Goal: Transaction & Acquisition: Book appointment/travel/reservation

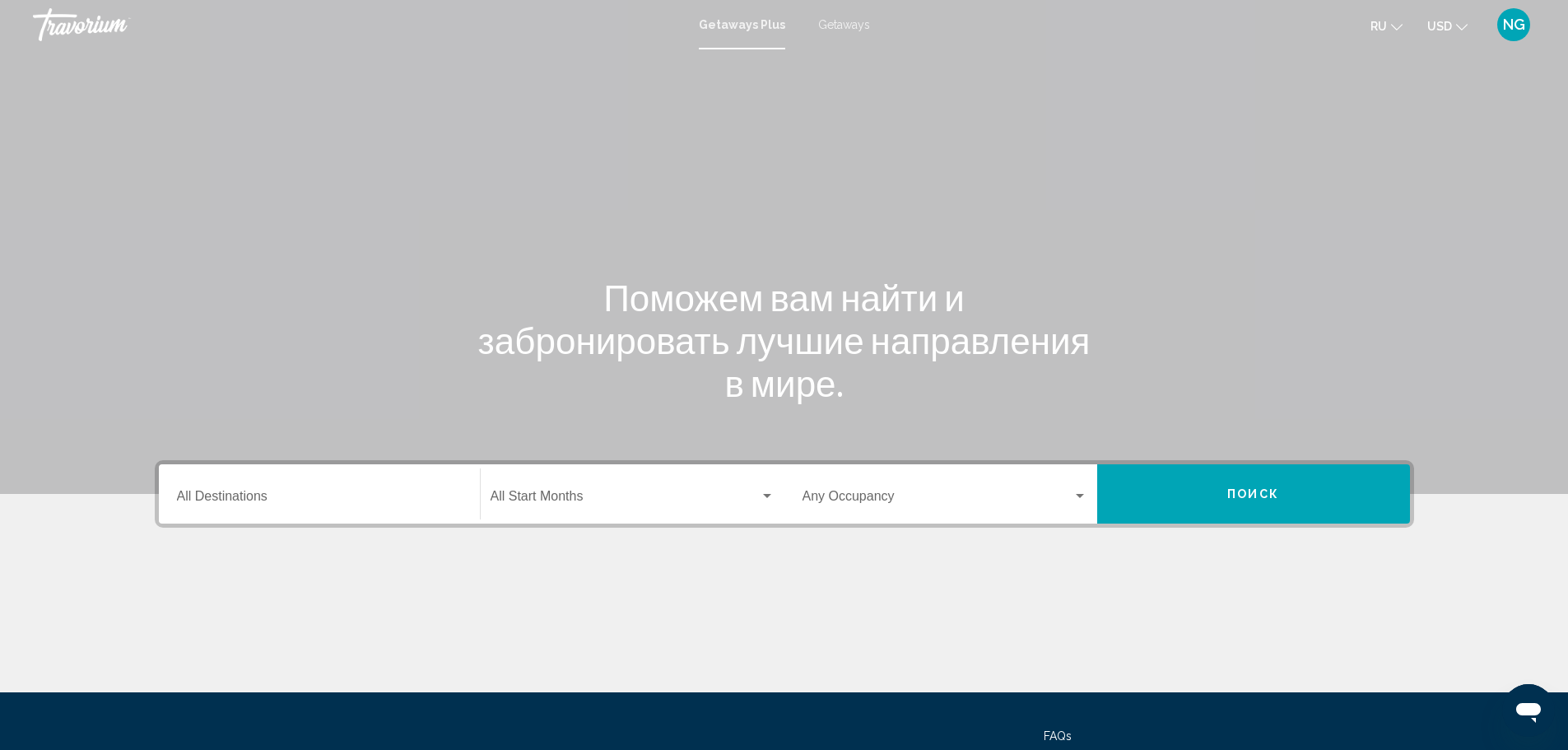
click at [333, 487] on div "Destination All Destinations" at bounding box center [319, 494] width 285 height 52
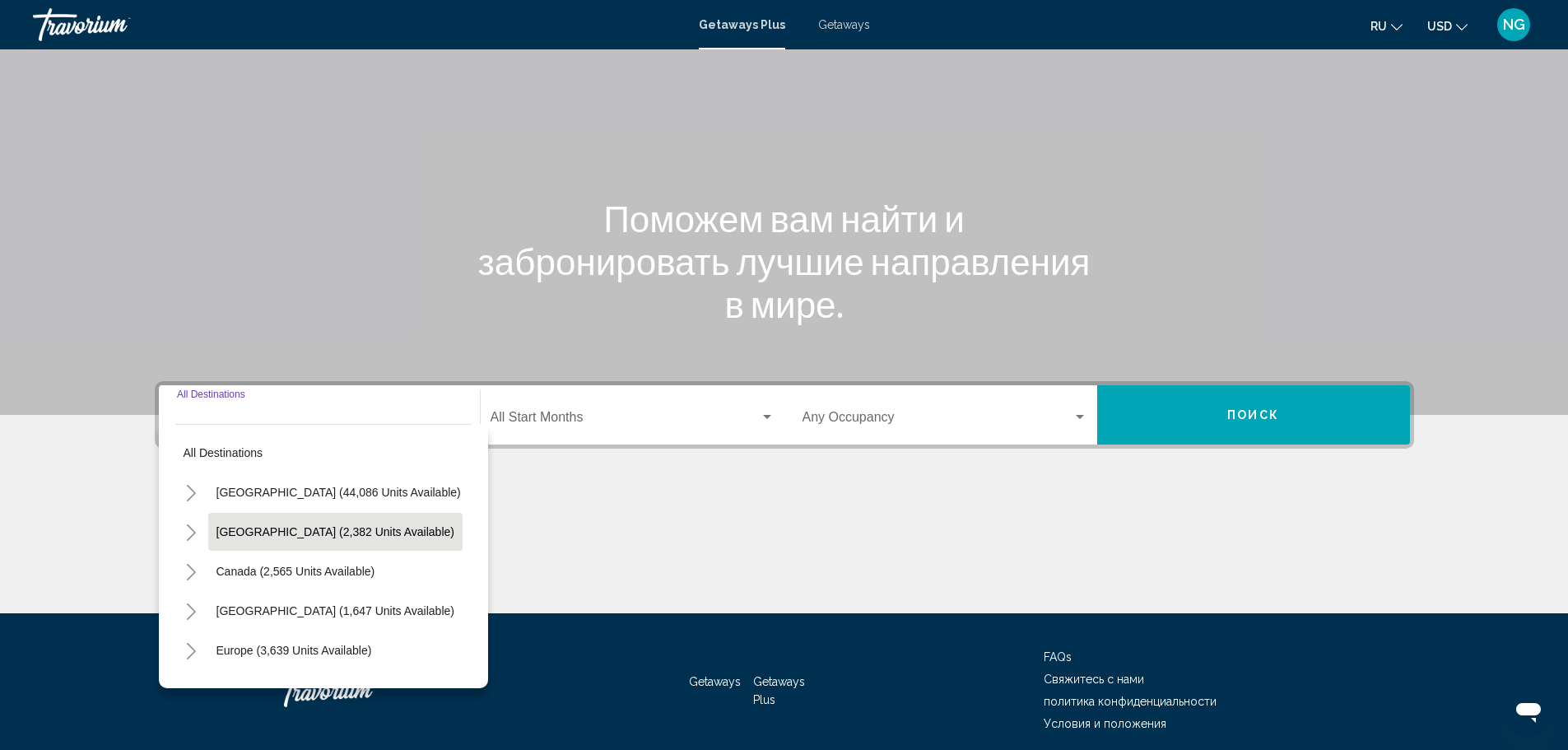
scroll to position [144, 0]
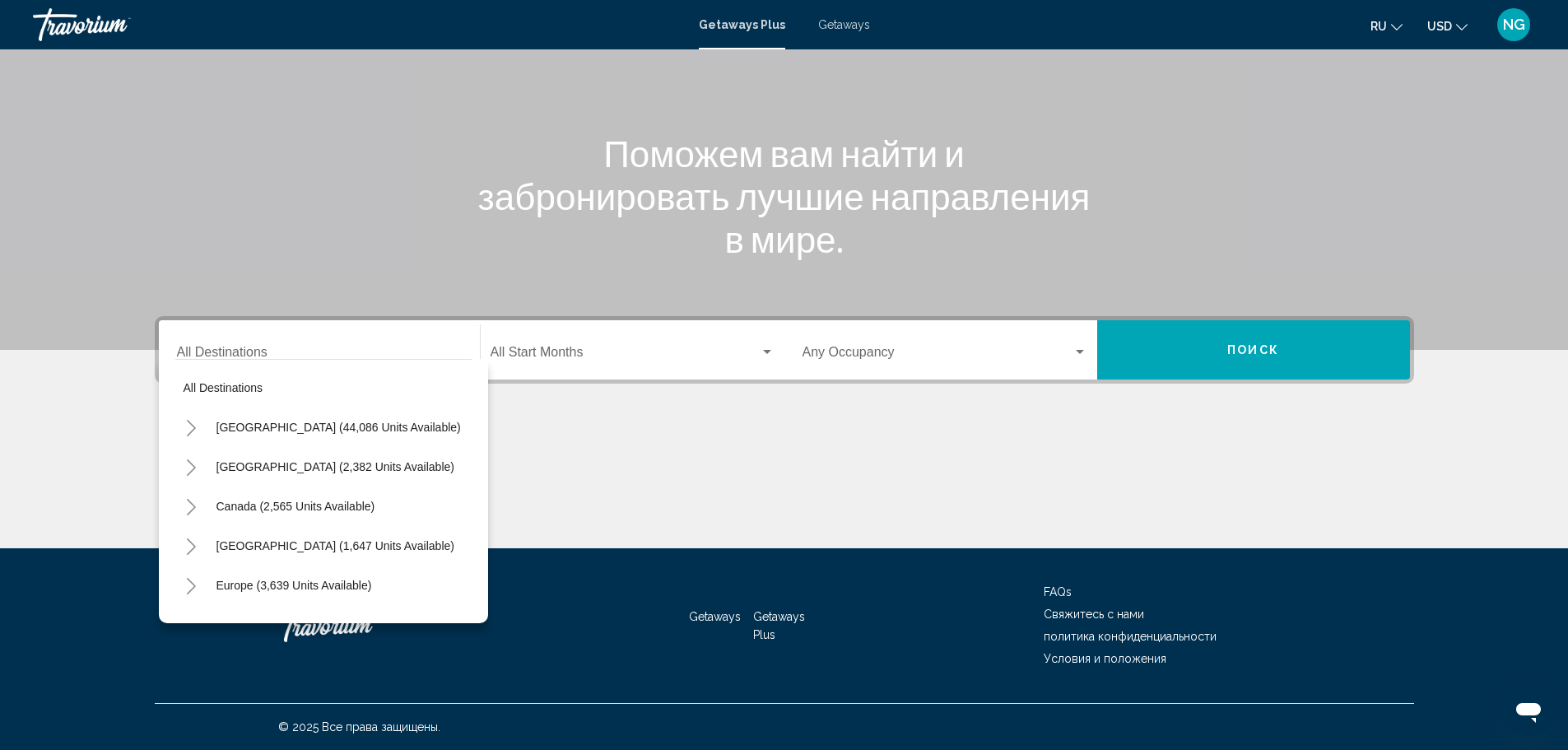
click at [221, 343] on div "Destination All Destinations" at bounding box center [319, 349] width 285 height 52
click at [261, 342] on div "Destination All Destinations" at bounding box center [319, 349] width 285 height 52
click at [261, 351] on input "Destination All Destinations" at bounding box center [319, 356] width 285 height 14
click at [1393, 24] on icon "Change language" at bounding box center [1397, 27] width 12 height 12
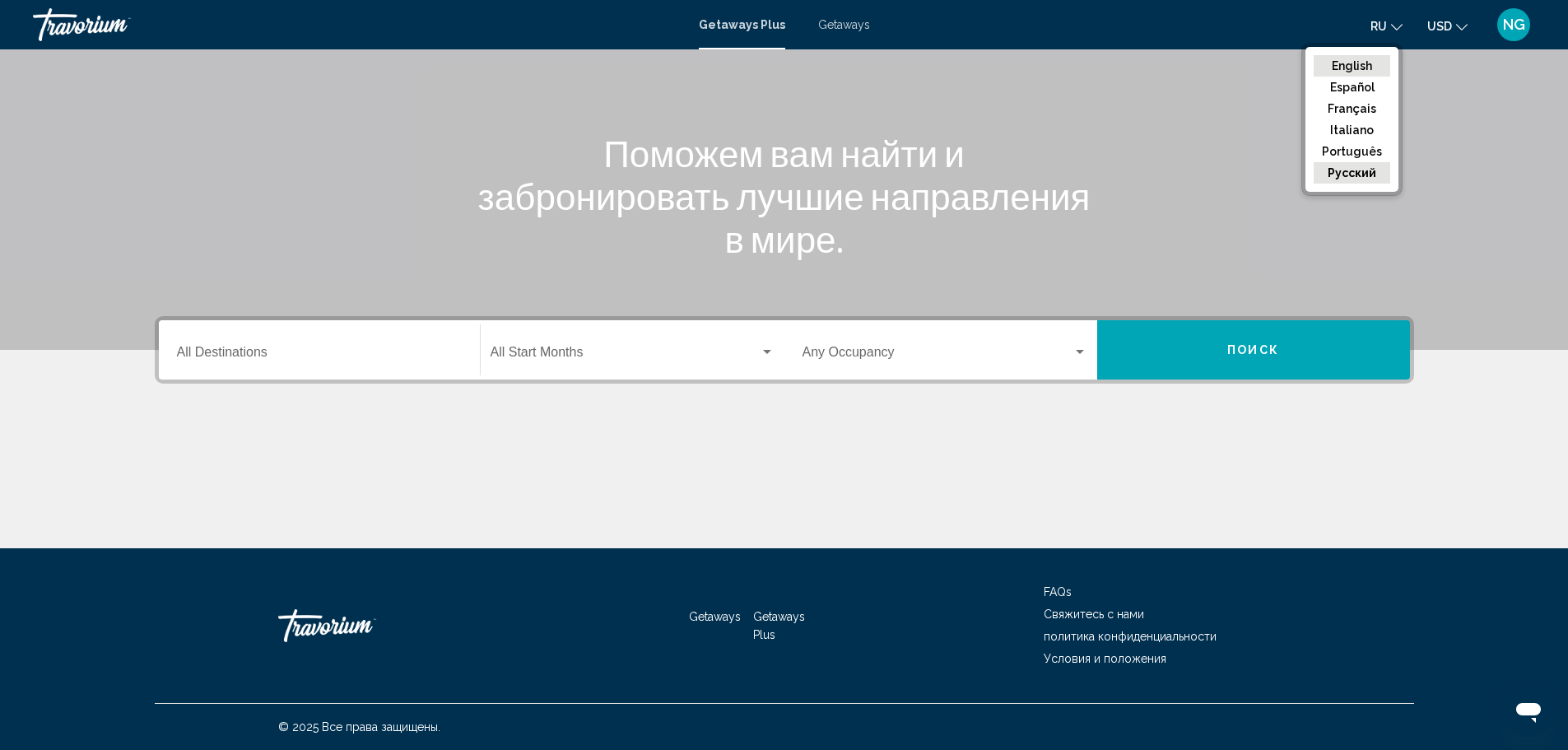
click at [1378, 59] on button "English" at bounding box center [1352, 66] width 77 height 22
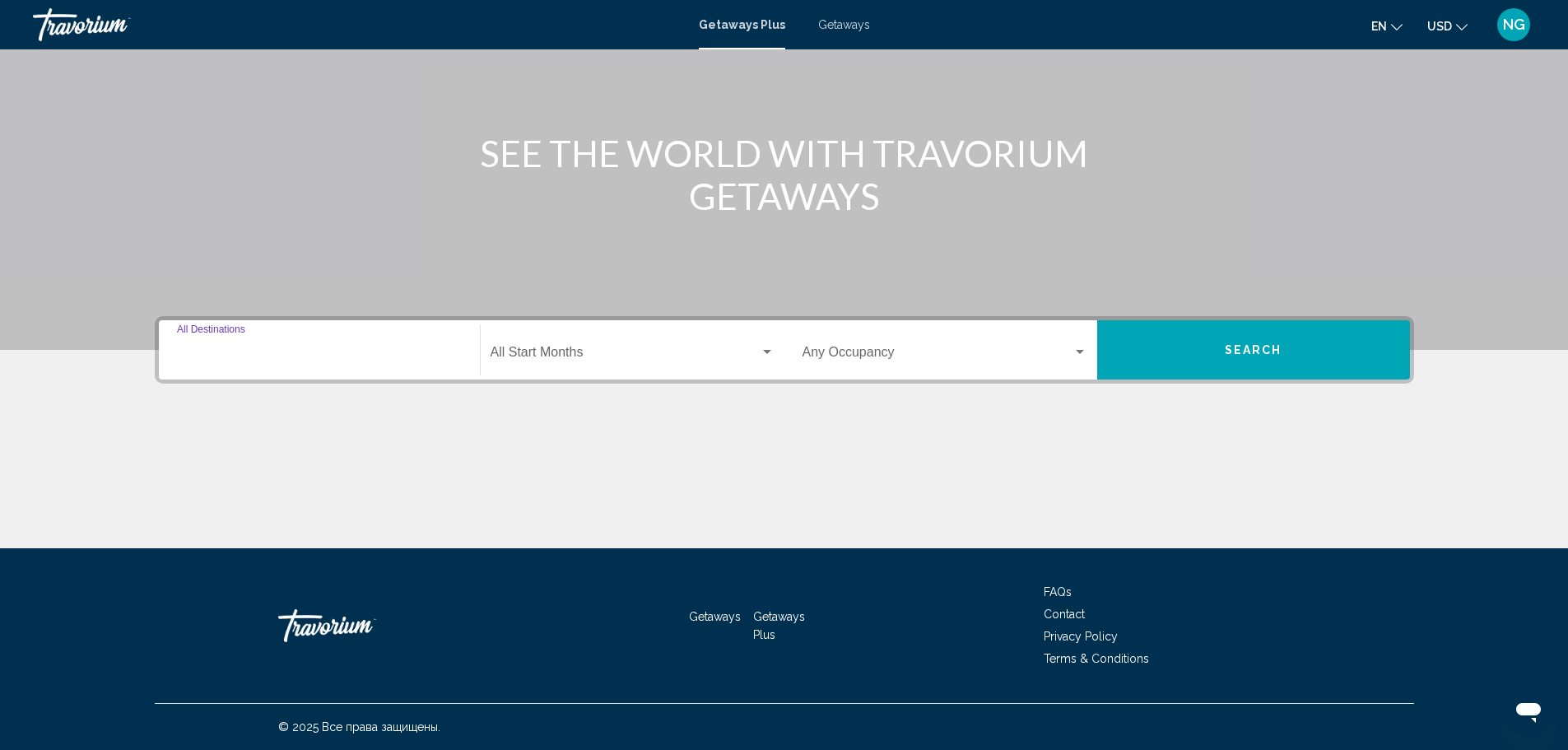
click at [347, 353] on input "Destination All Destinations" at bounding box center [319, 356] width 285 height 14
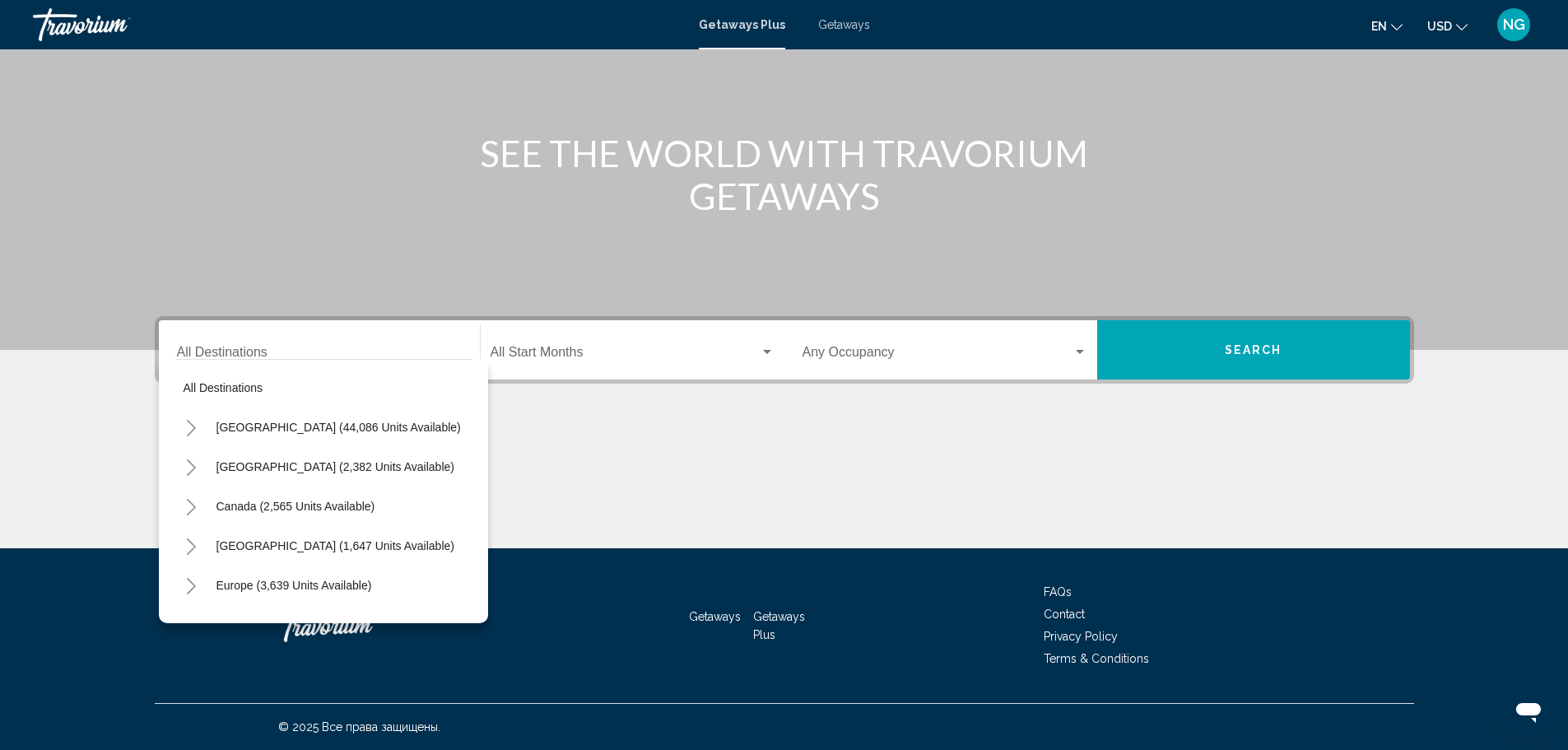
click at [284, 359] on mat-divider "Search widget" at bounding box center [324, 359] width 297 height 1
click at [284, 345] on div "Destination All Destinations" at bounding box center [319, 349] width 285 height 52
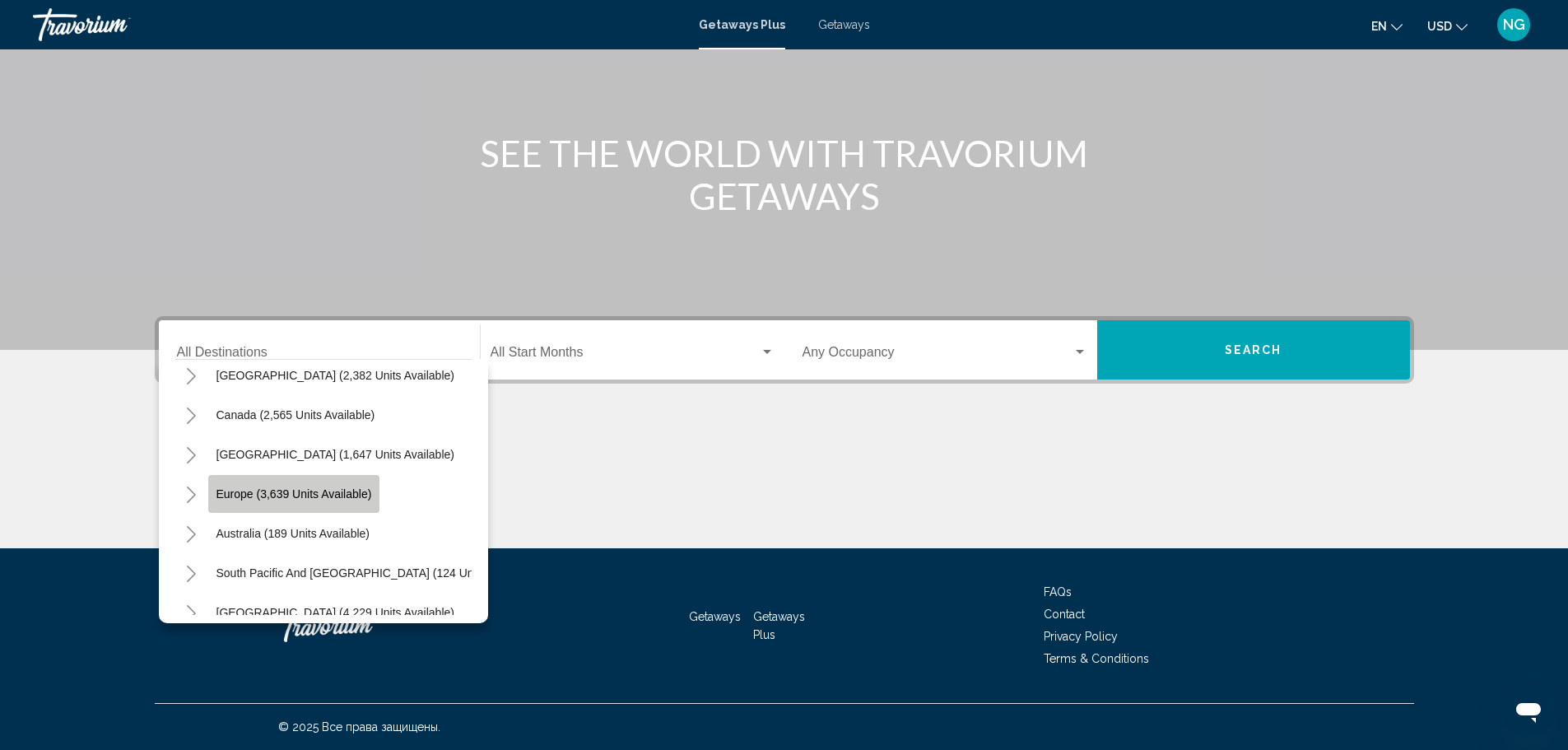
click at [345, 503] on button "Europe (3,639 units available)" at bounding box center [294, 494] width 172 height 38
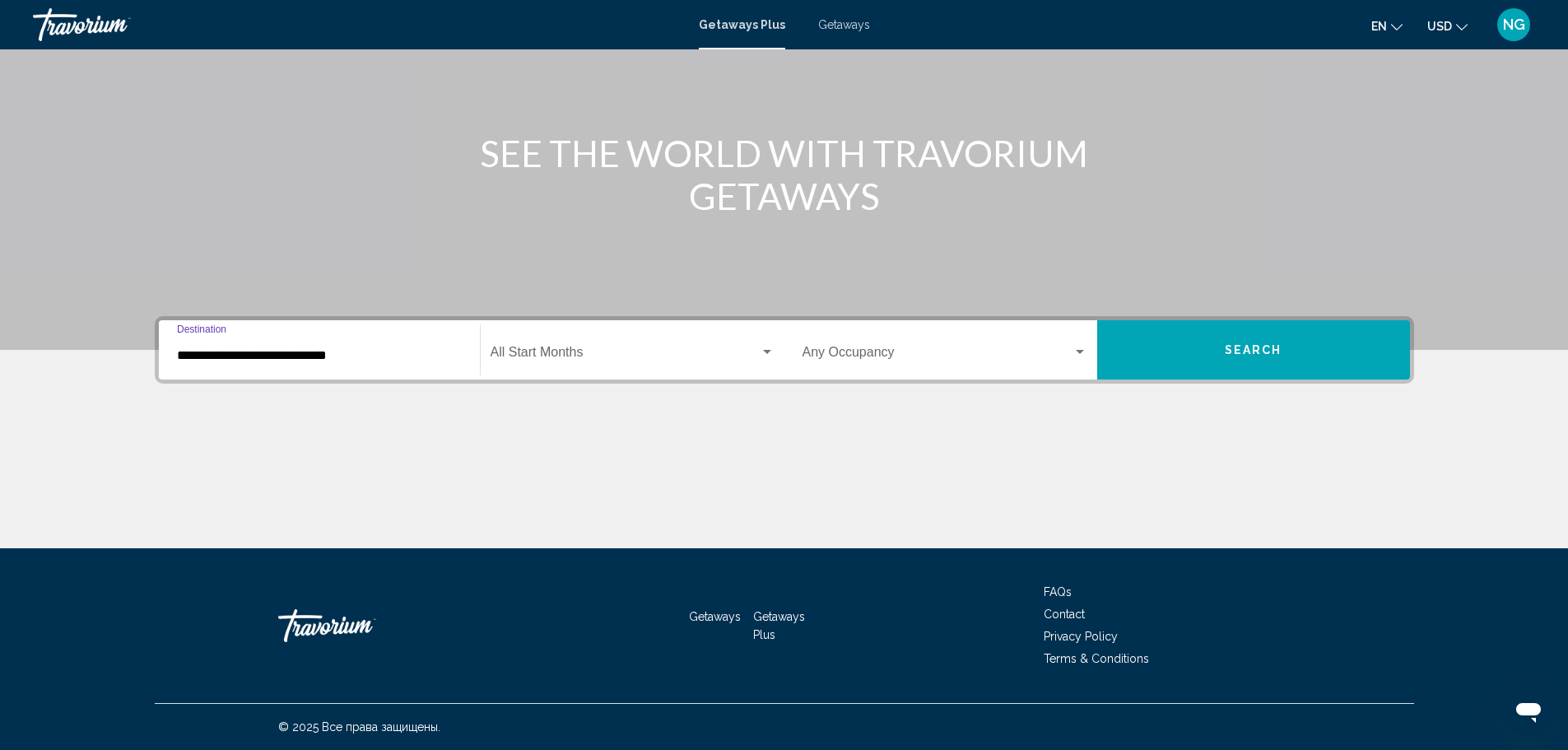
click at [379, 358] on input "**********" at bounding box center [319, 356] width 285 height 14
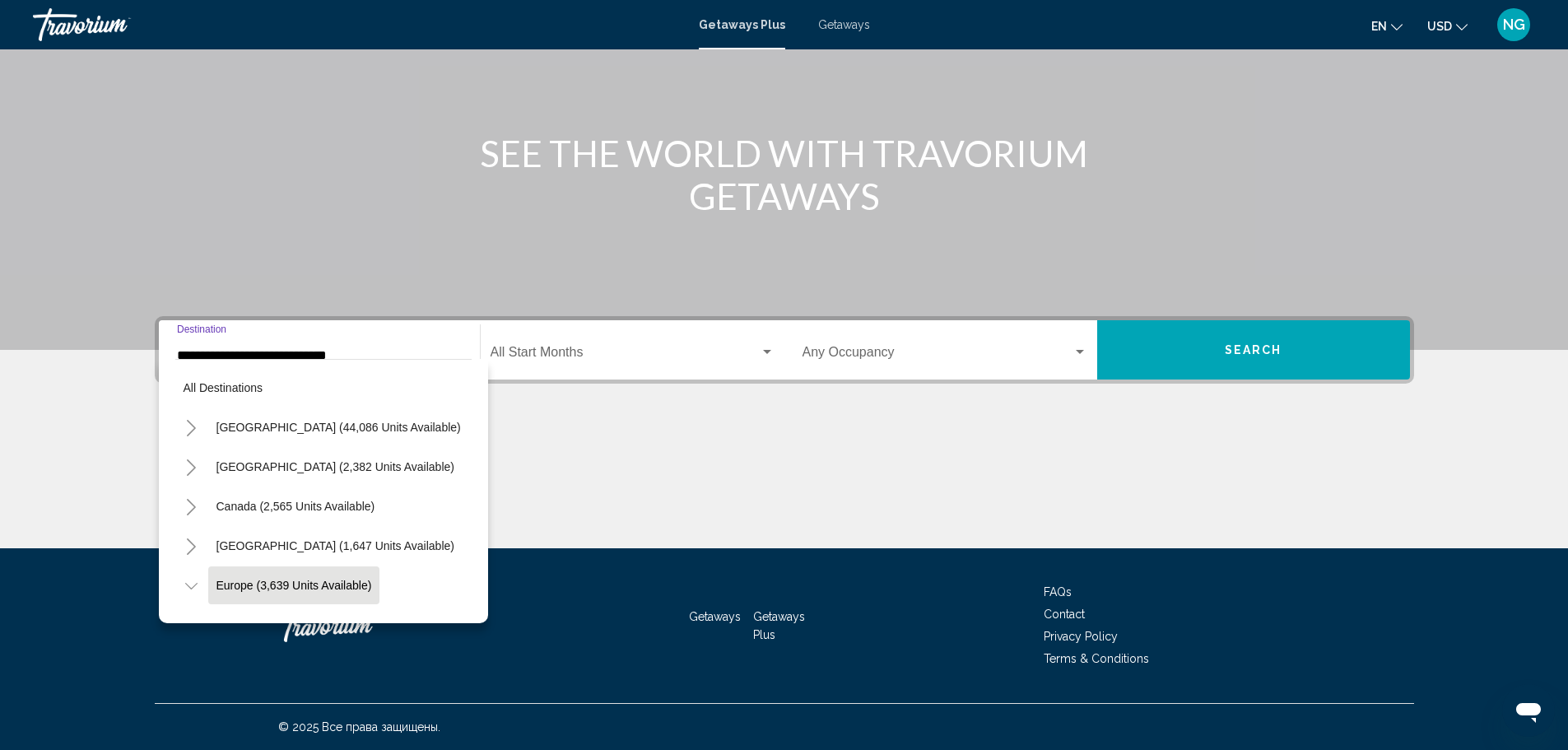
scroll to position [105, 0]
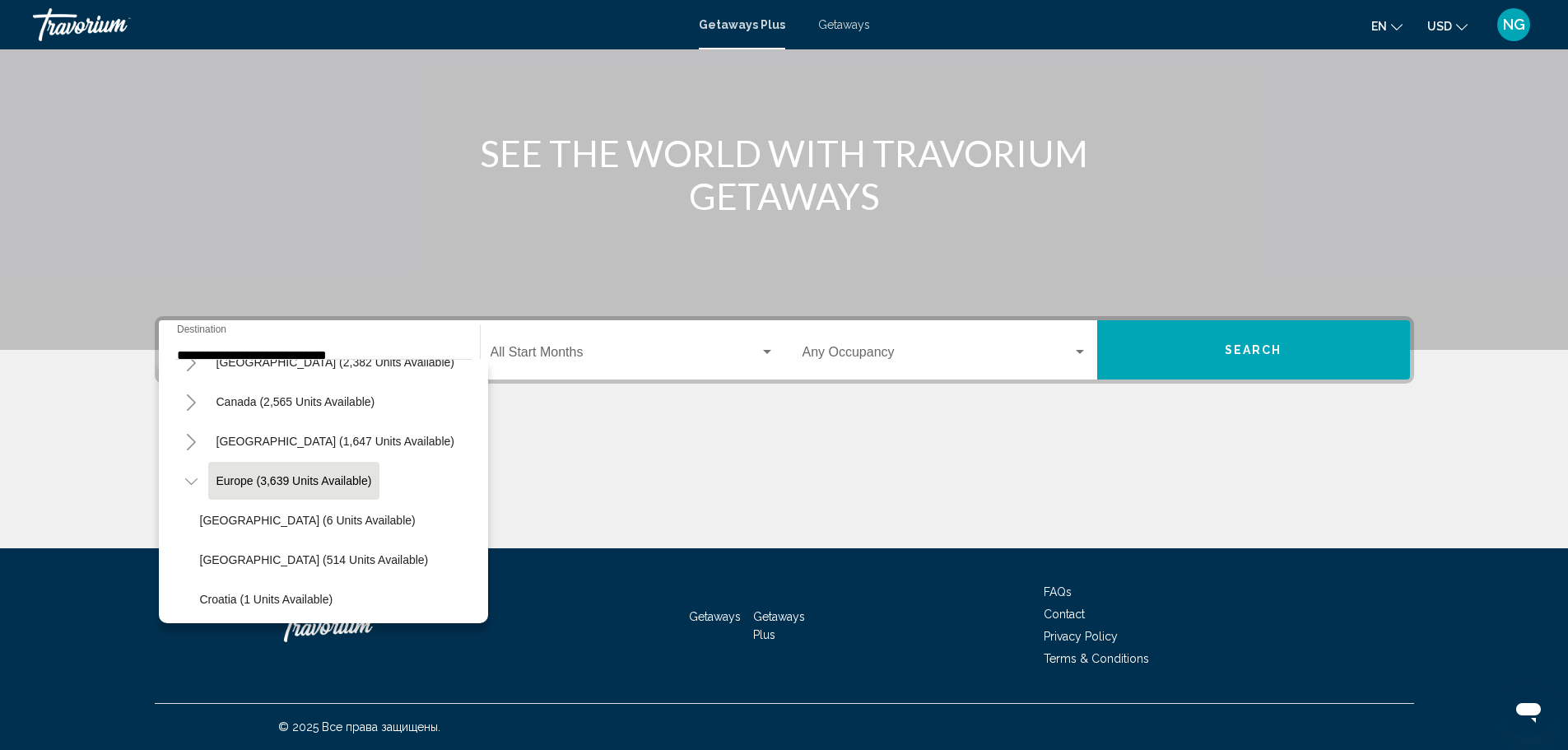
click at [383, 340] on div "**********" at bounding box center [319, 349] width 285 height 52
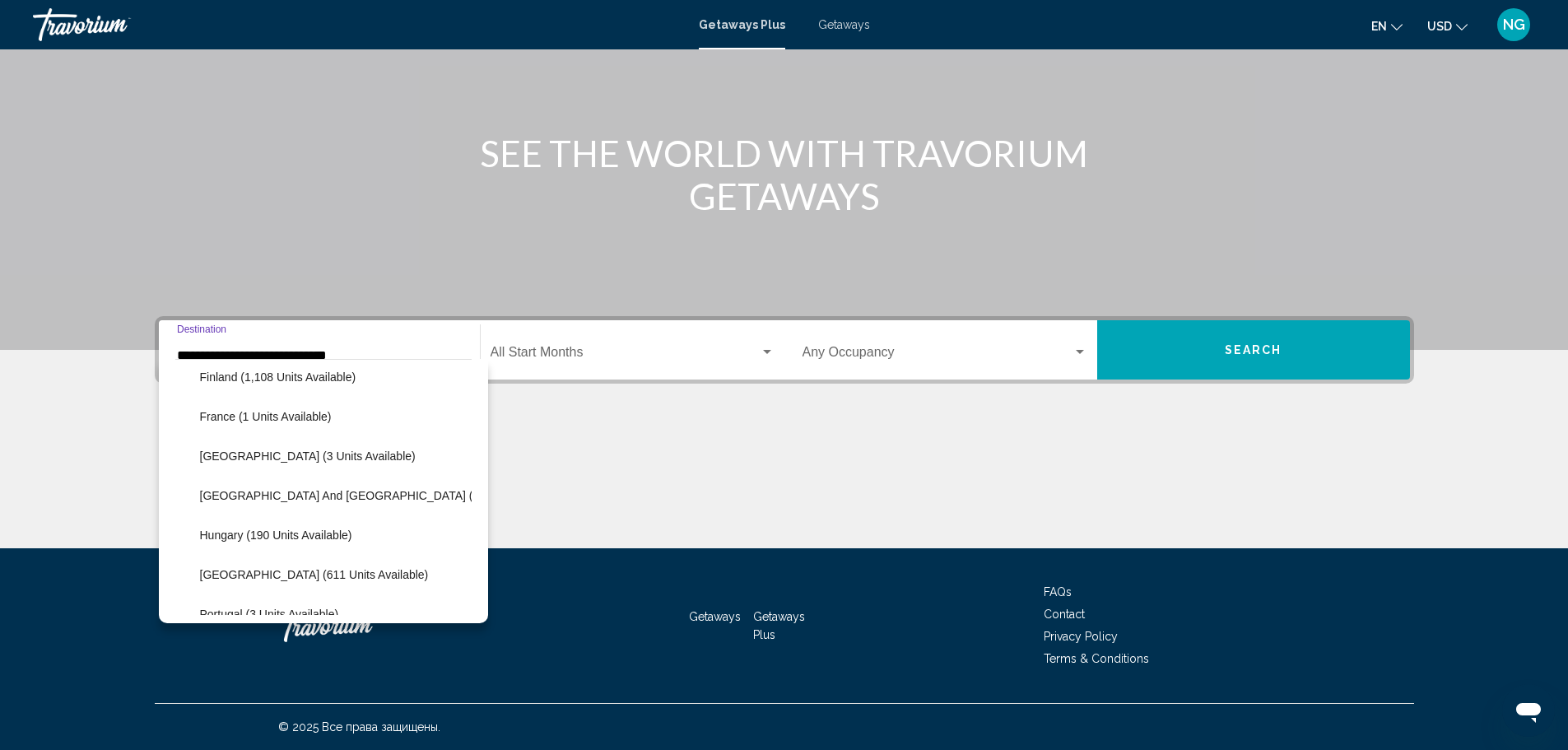
scroll to position [434, 0]
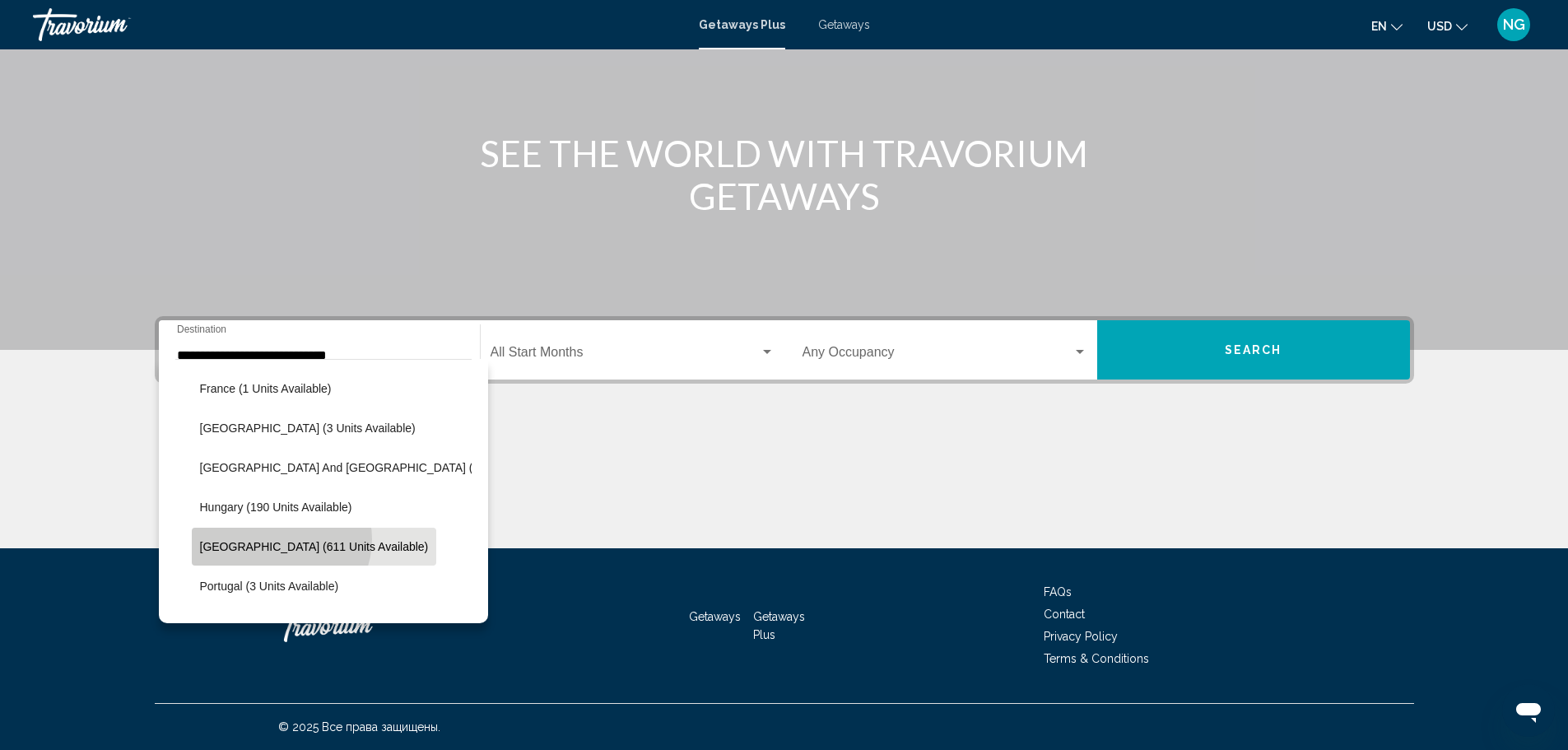
click at [280, 539] on button "[GEOGRAPHIC_DATA] (611 units available)" at bounding box center [314, 546] width 245 height 38
type input "**********"
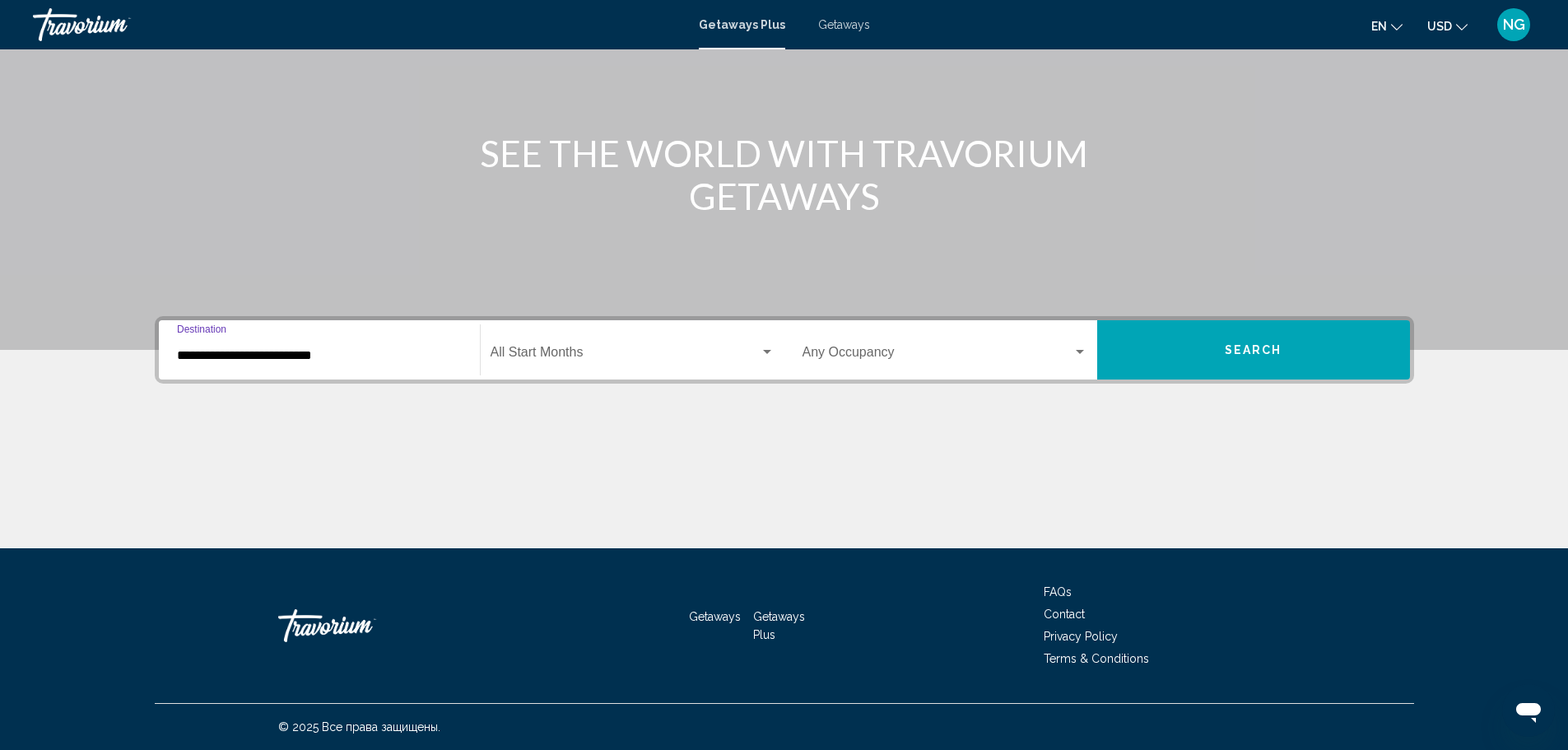
click at [337, 359] on input "**********" at bounding box center [319, 356] width 285 height 14
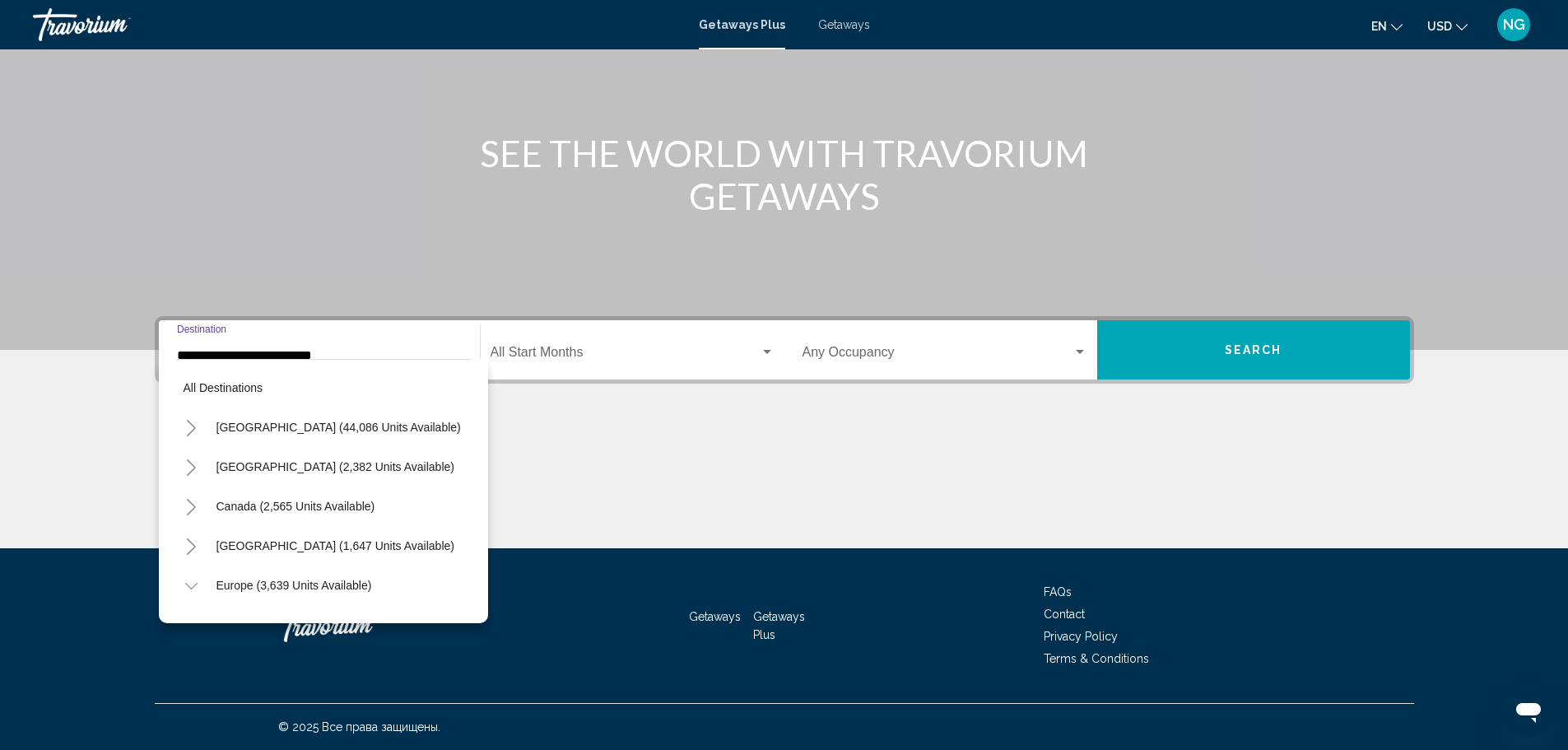
scroll to position [499, 0]
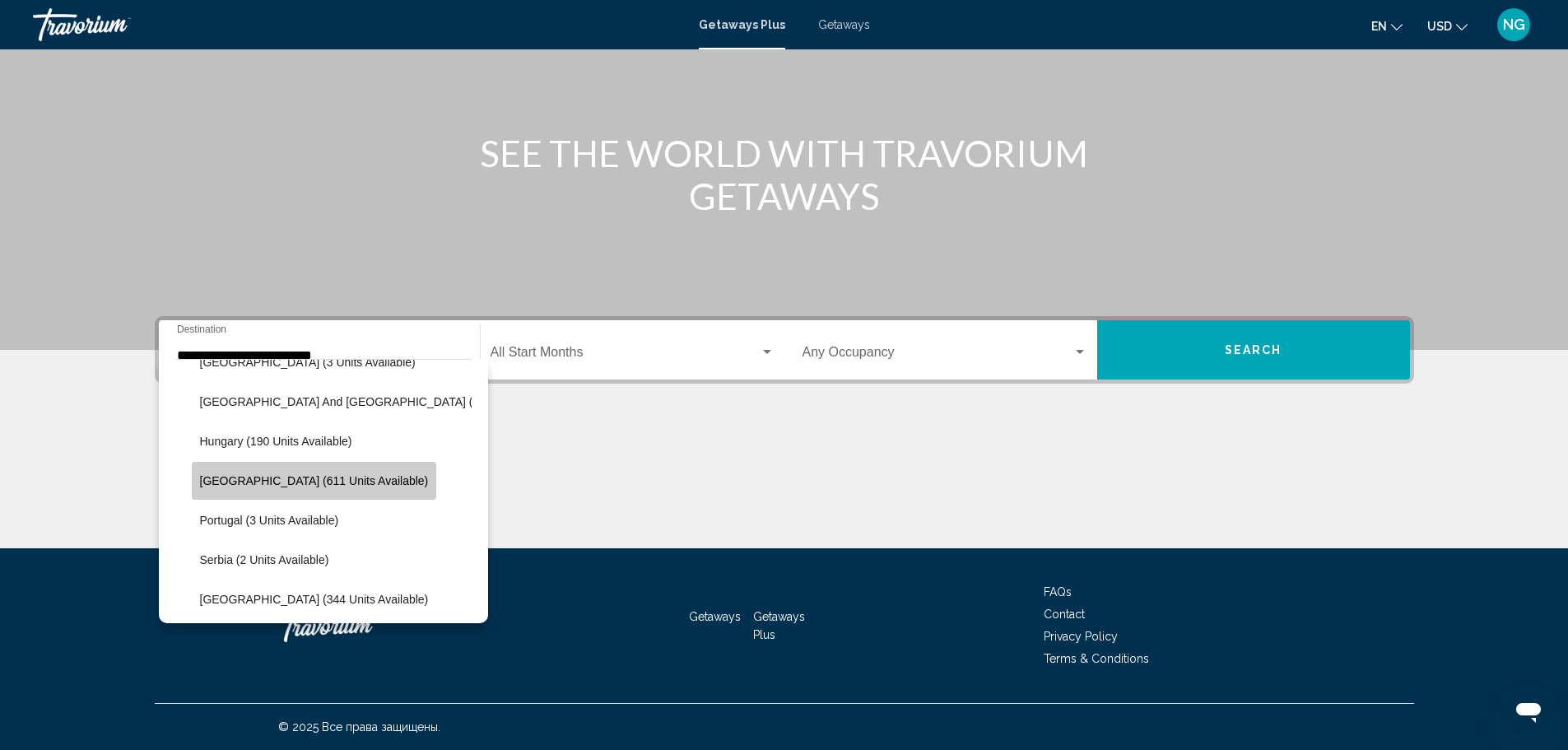
click at [318, 483] on span "[GEOGRAPHIC_DATA] (611 units available)" at bounding box center [314, 480] width 229 height 14
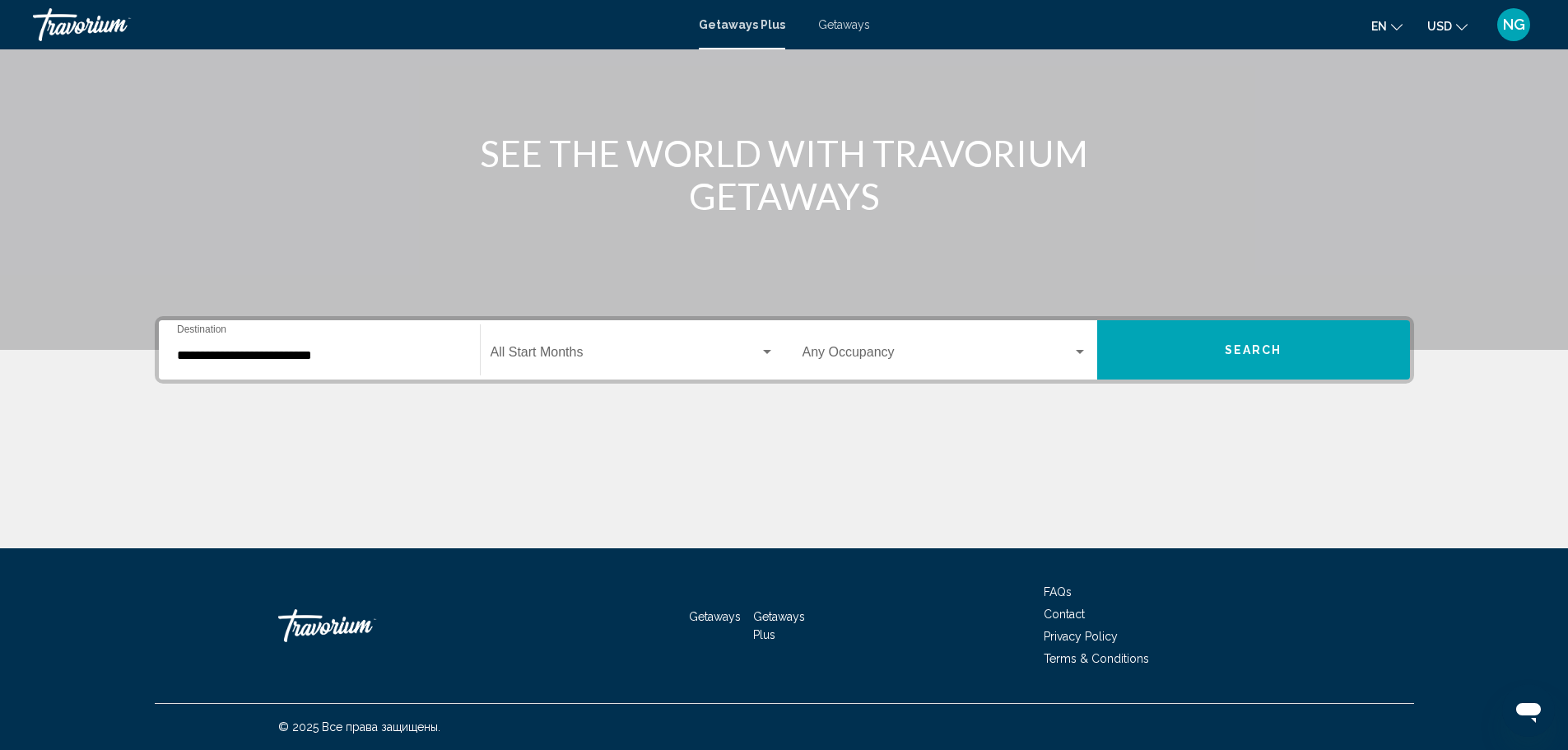
click at [584, 342] on div "Start Month All Start Months" at bounding box center [632, 349] width 284 height 52
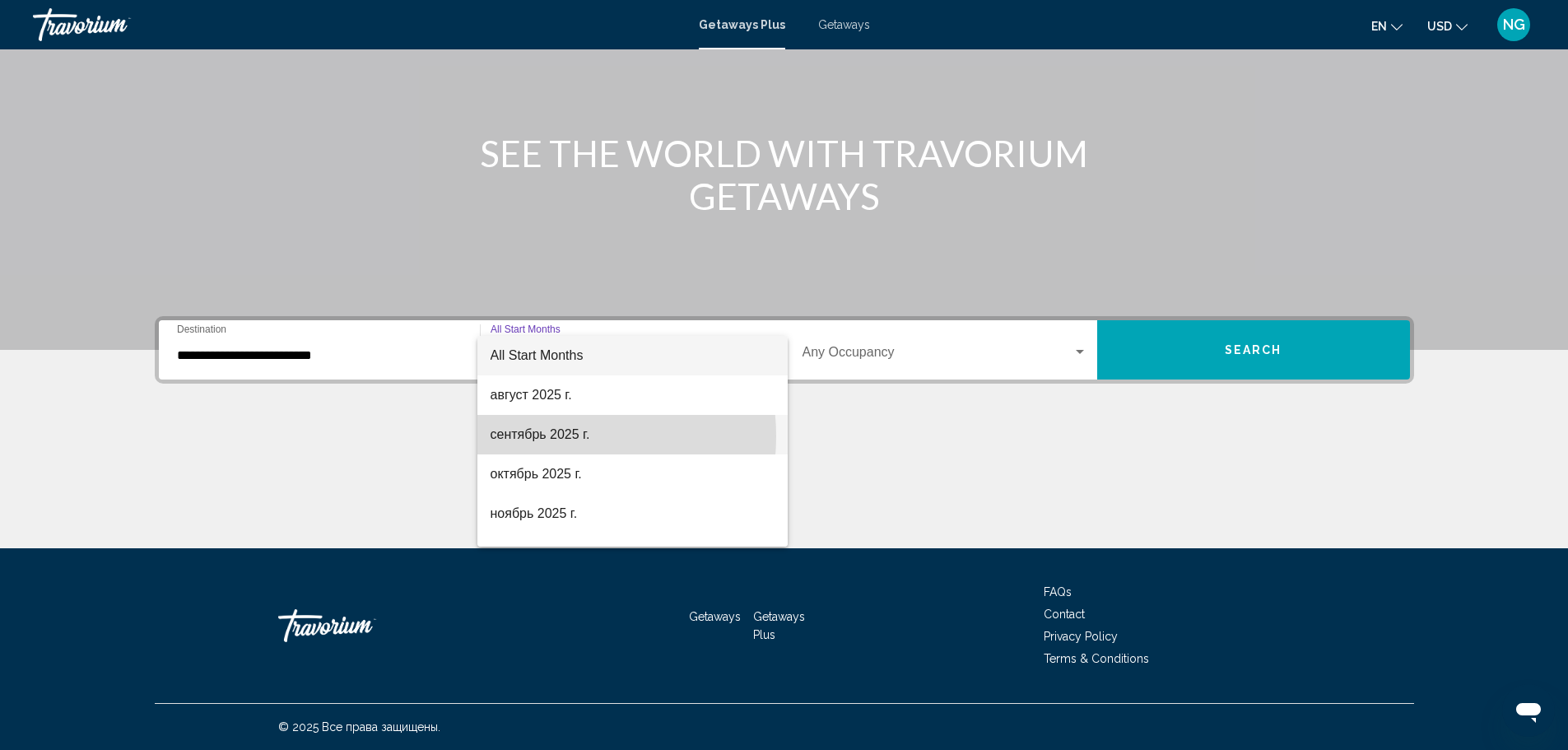
click at [542, 436] on span "сентябрь 2025 г." at bounding box center [632, 435] width 284 height 40
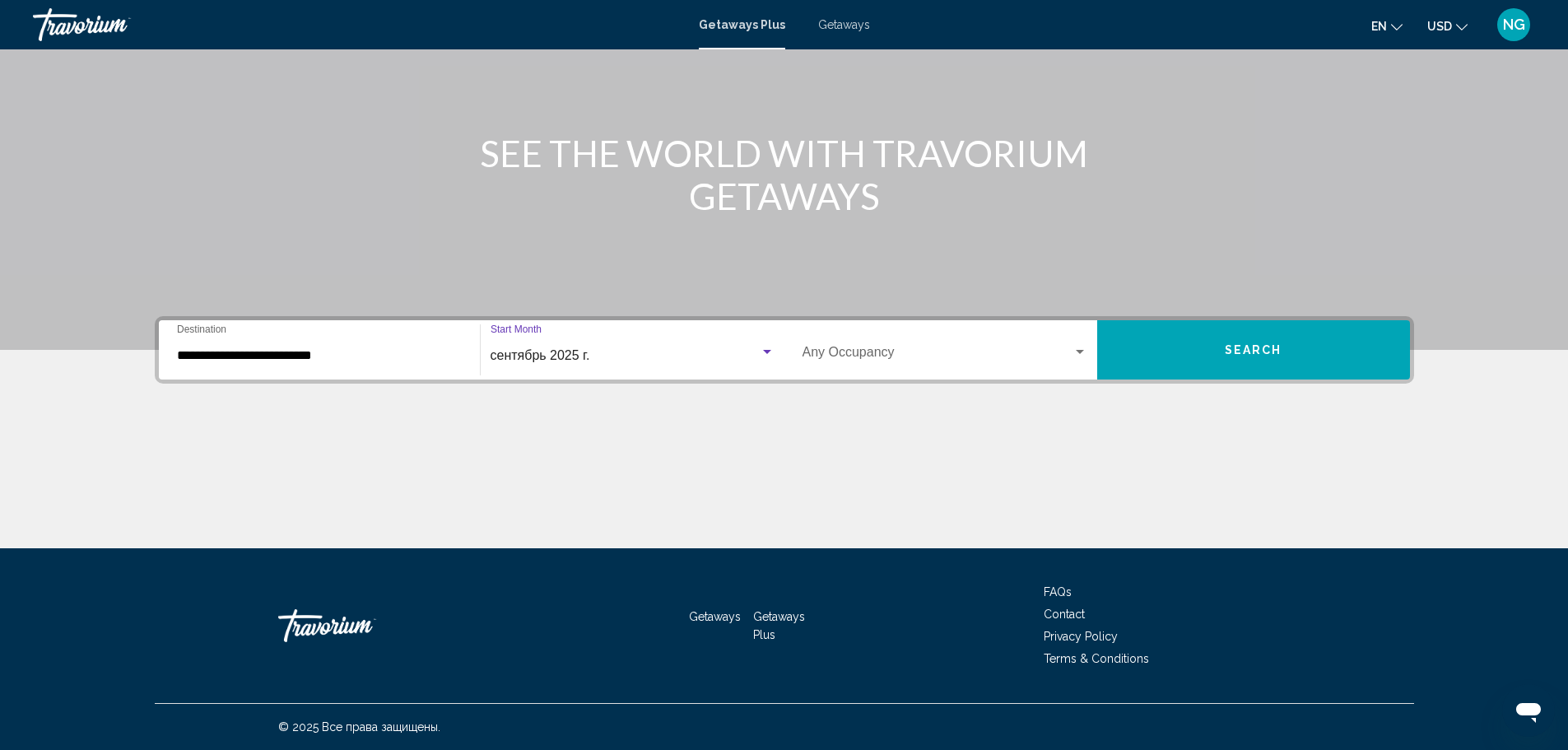
click at [772, 347] on div "Search widget" at bounding box center [767, 352] width 14 height 14
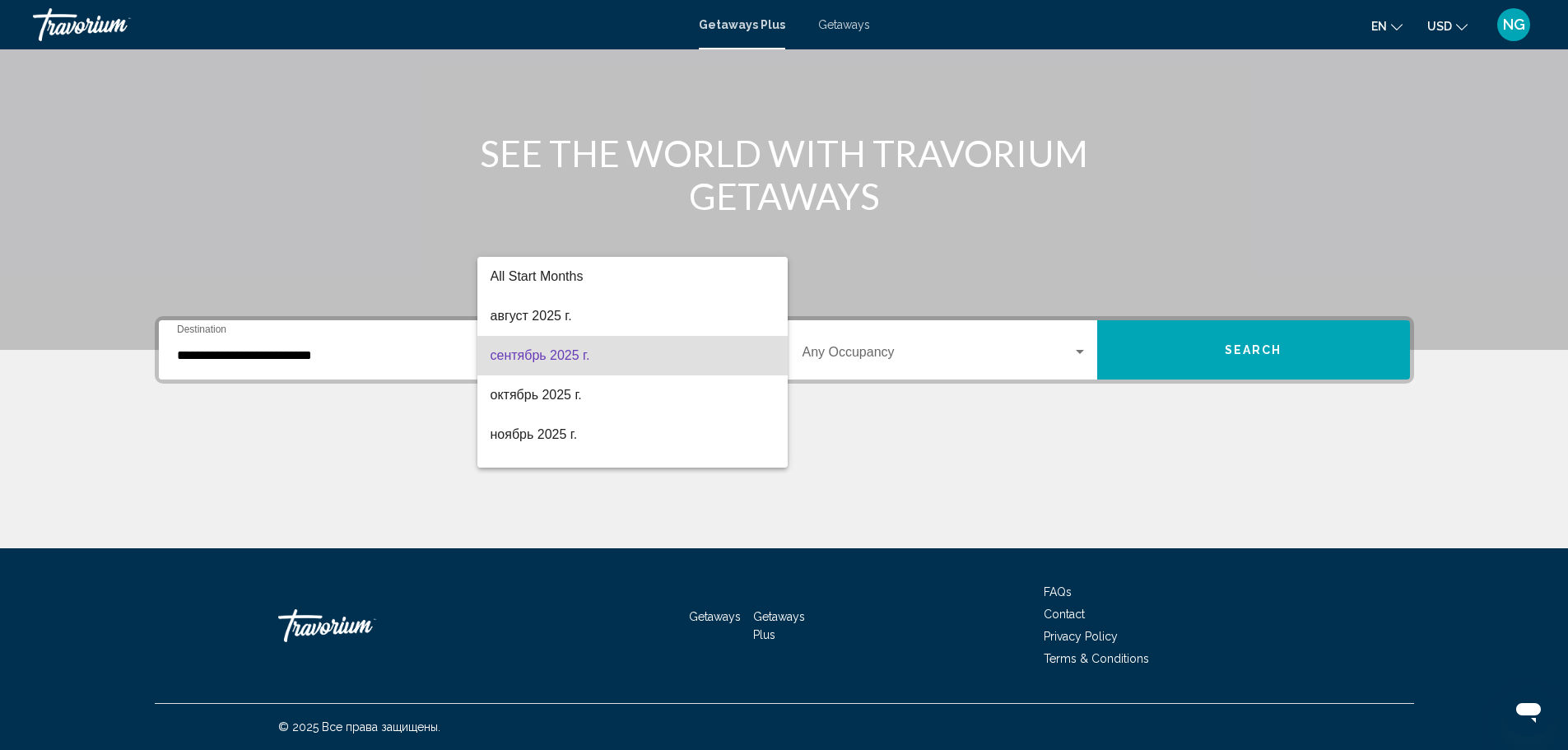
click at [871, 345] on div at bounding box center [784, 375] width 1568 height 750
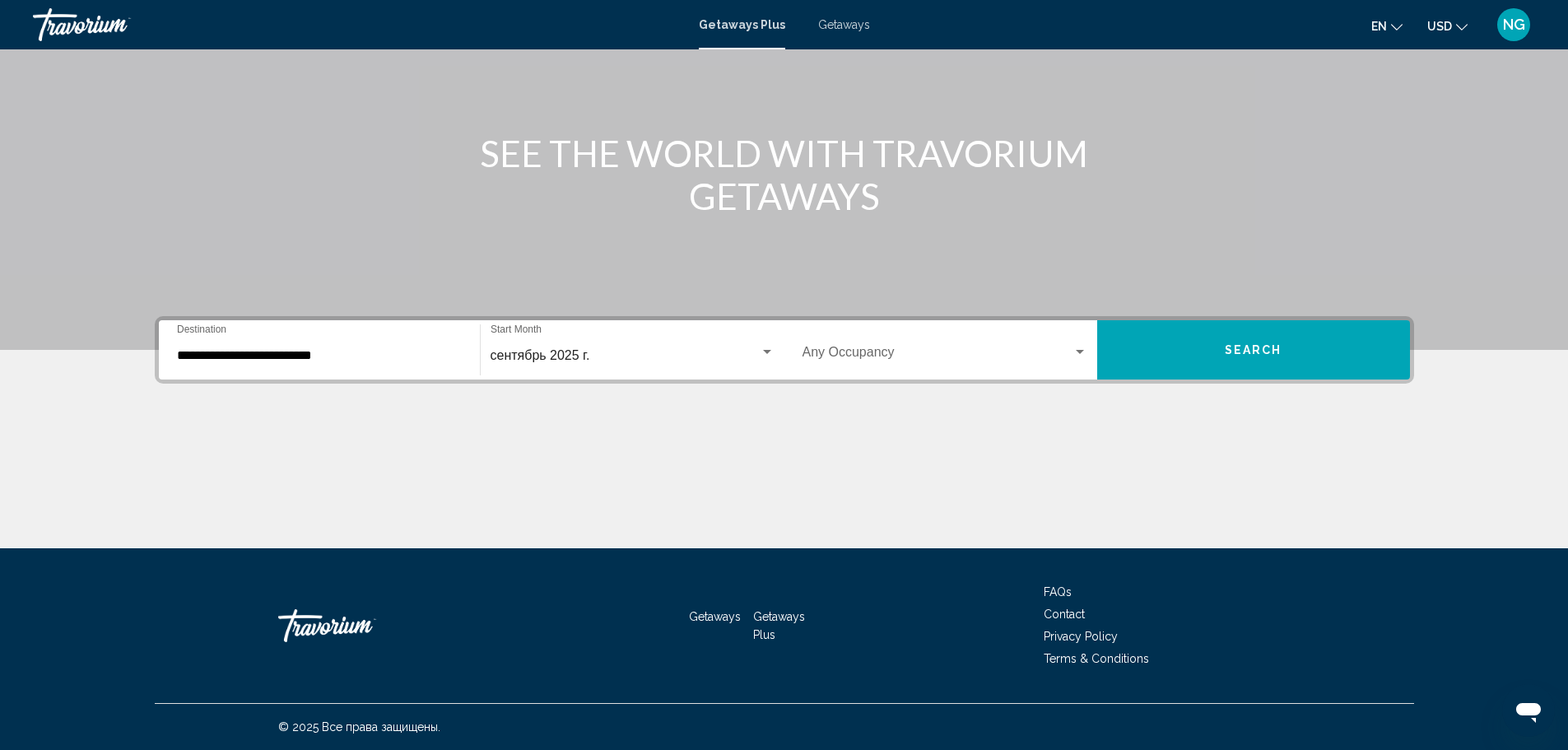
click at [871, 345] on div "Occupancy Any Occupancy" at bounding box center [945, 349] width 285 height 52
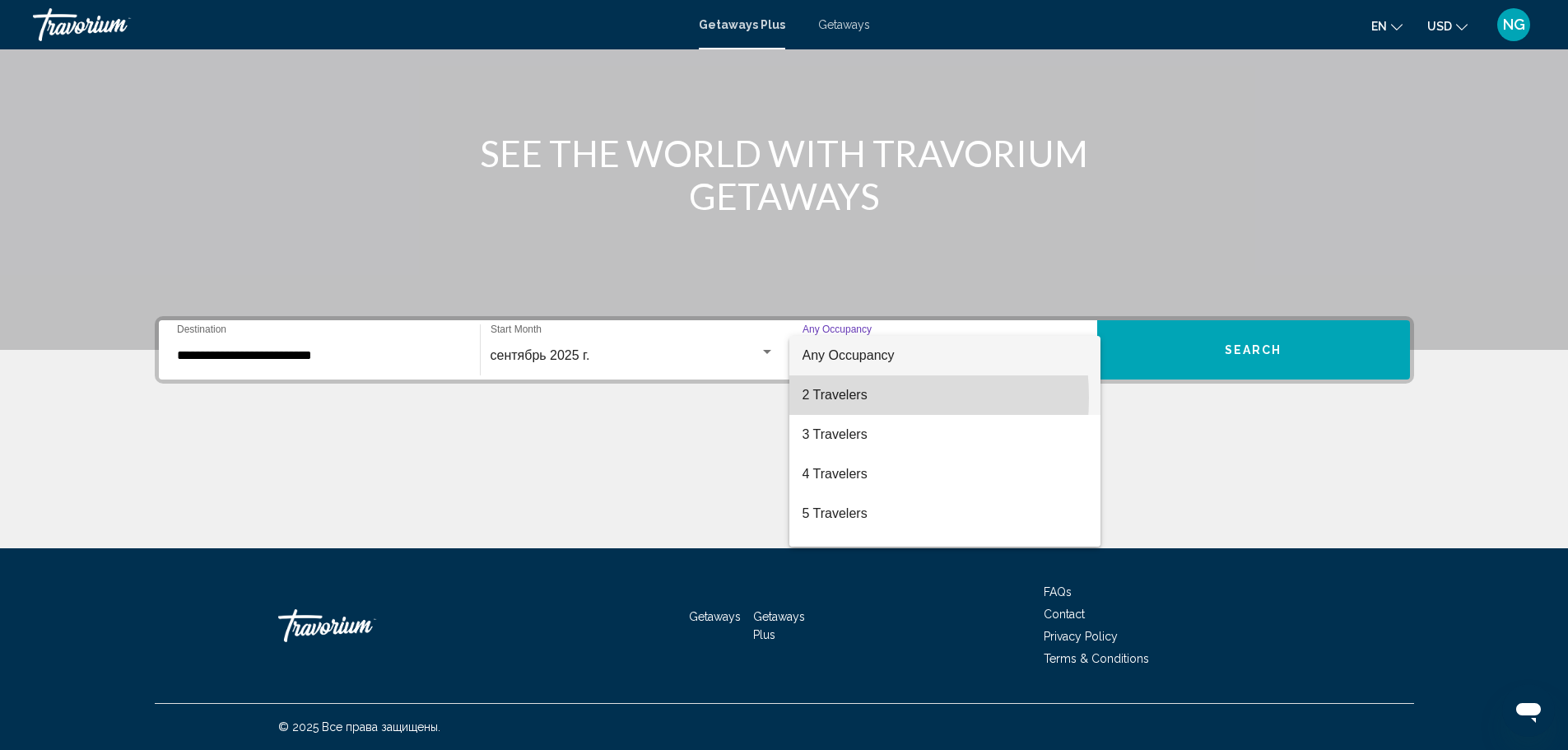
click at [828, 397] on span "2 Travelers" at bounding box center [945, 395] width 285 height 40
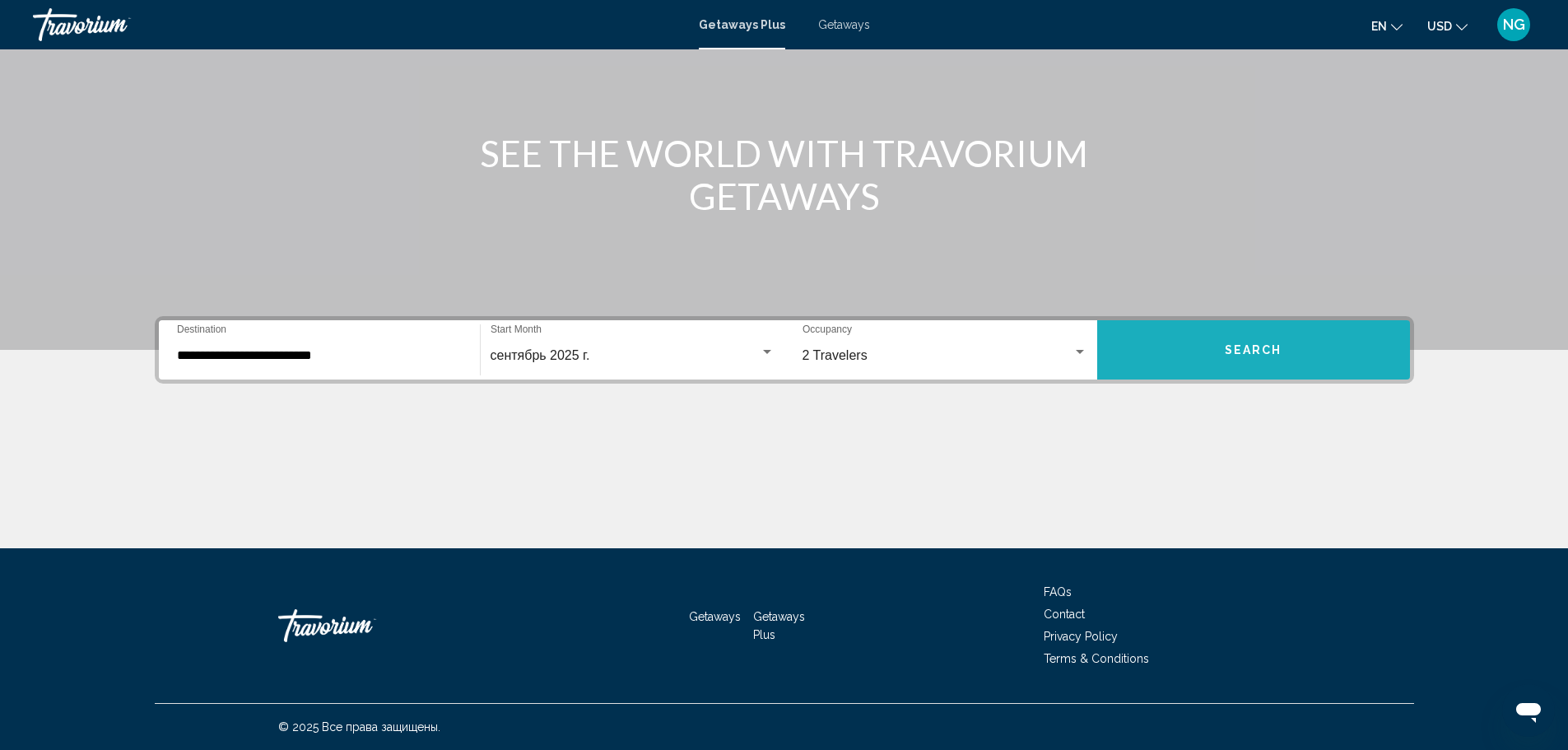
click at [1244, 340] on button "Search" at bounding box center [1254, 350] width 313 height 60
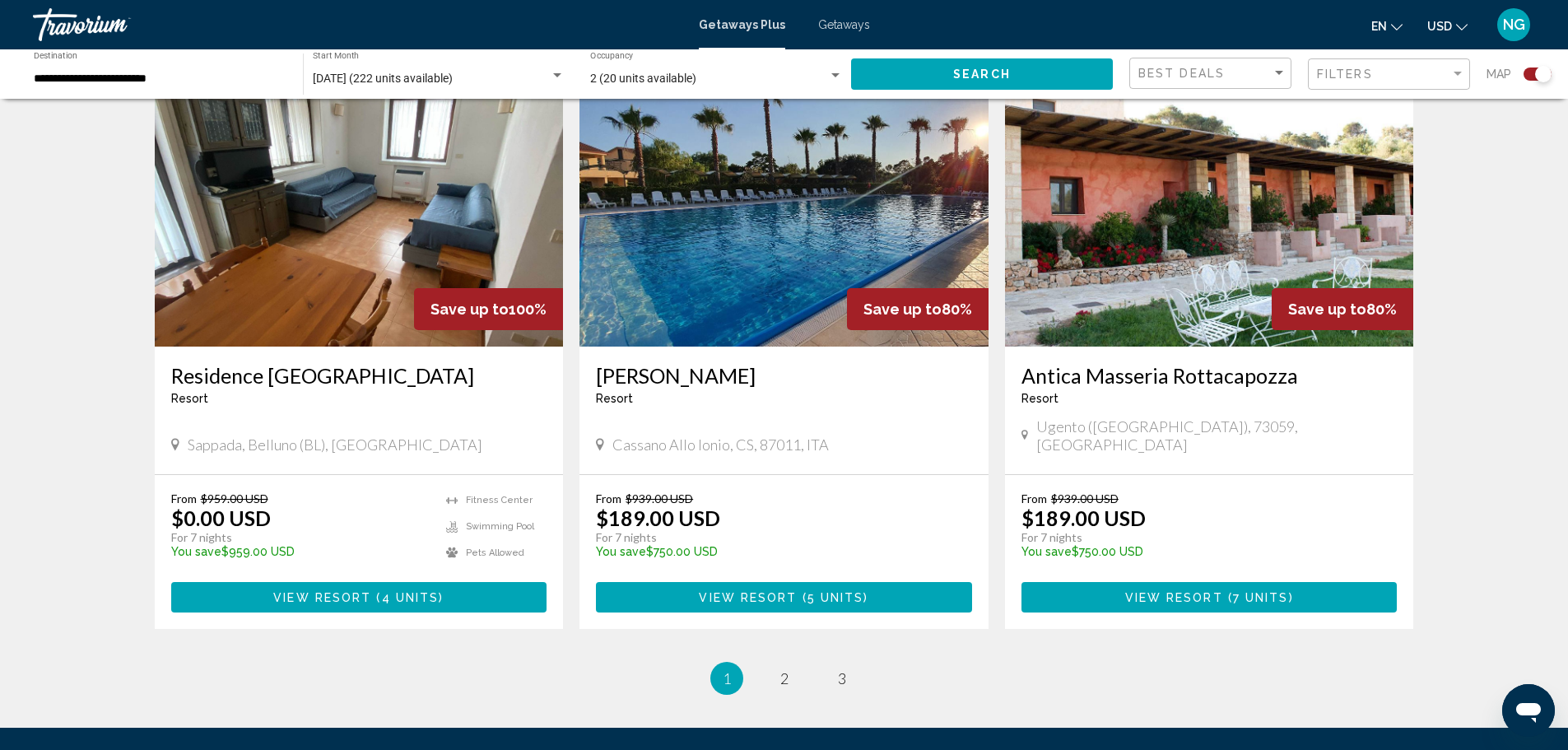
scroll to position [2444, 0]
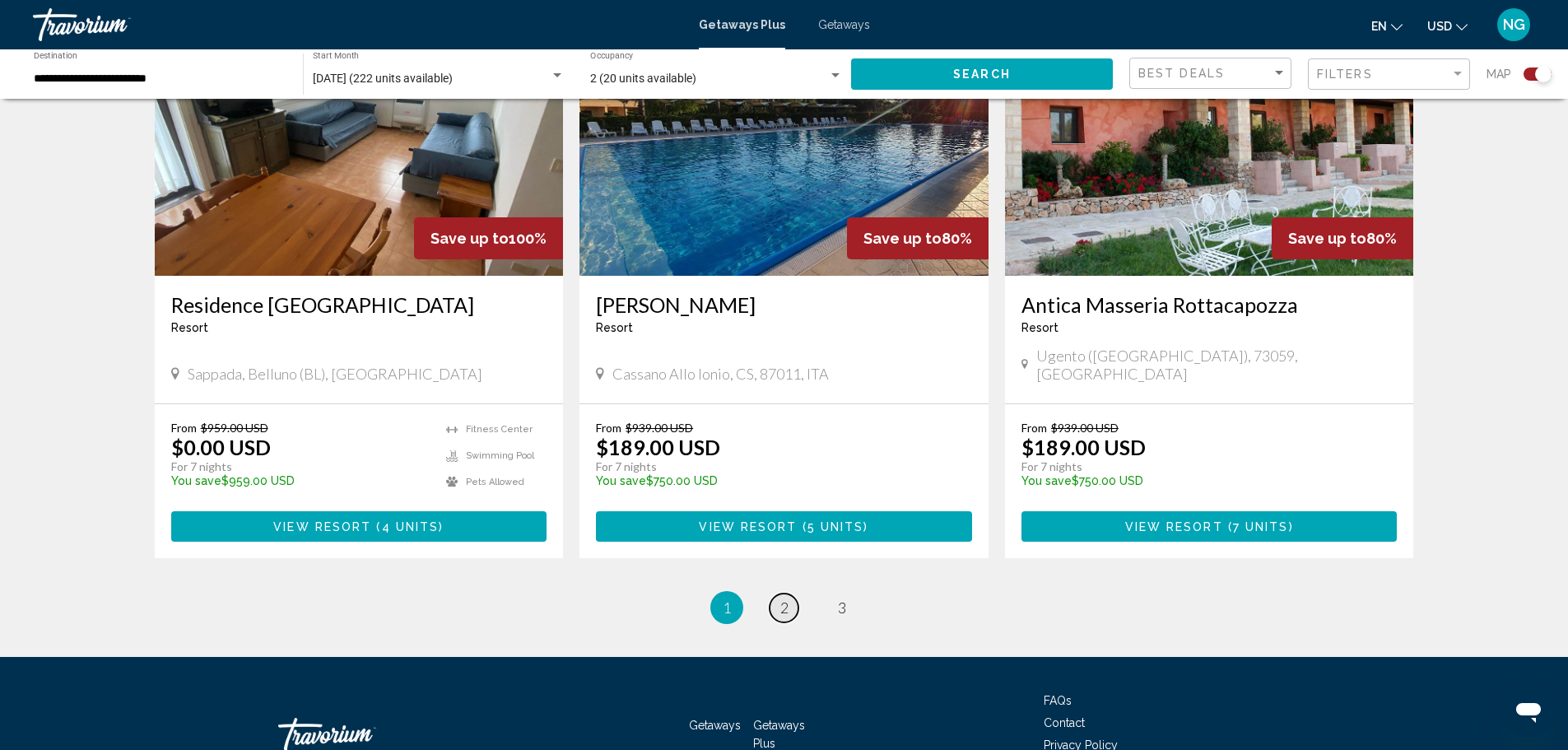
click at [790, 593] on link "page 2" at bounding box center [784, 608] width 29 height 29
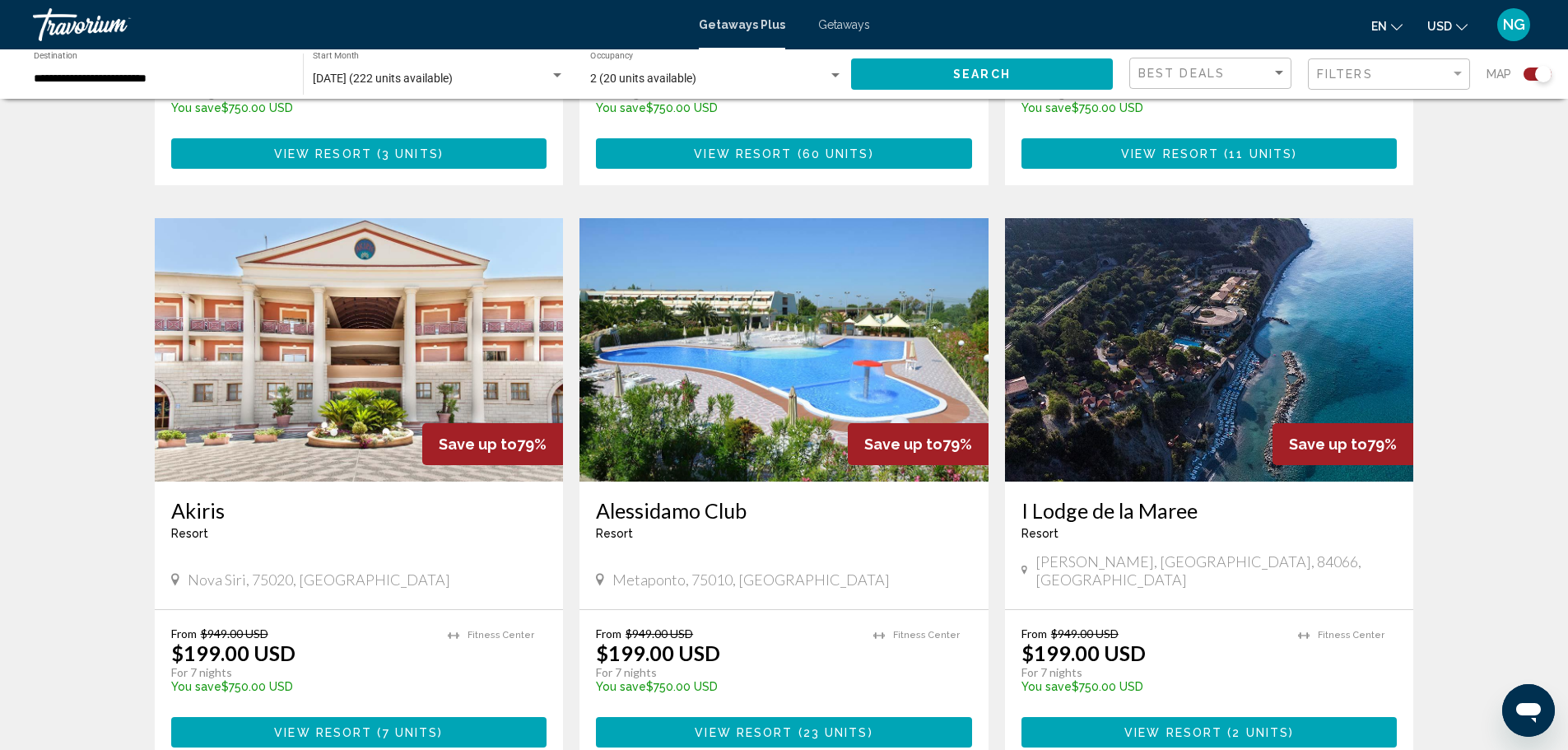
scroll to position [2444, 0]
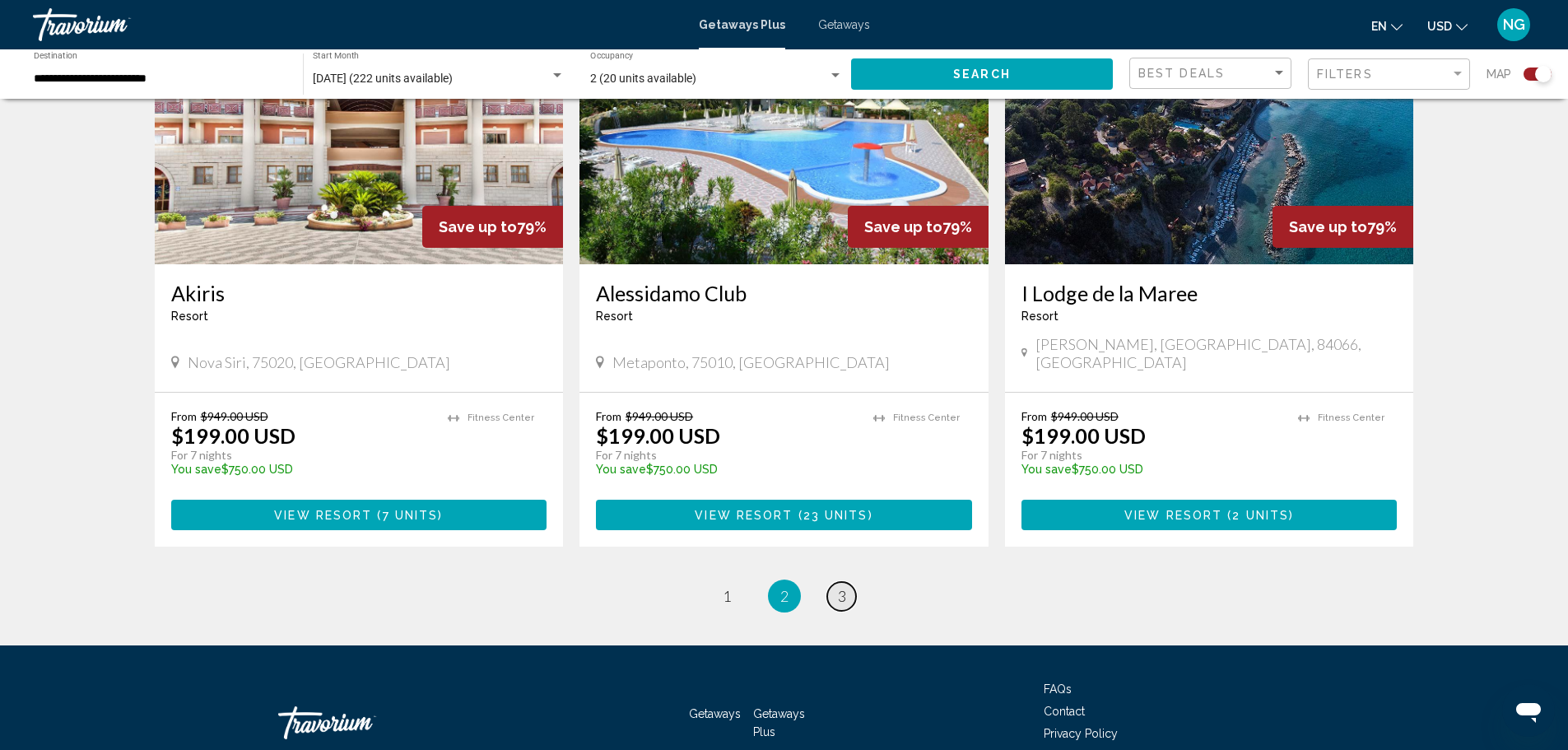
click at [844, 587] on span "3" at bounding box center [841, 596] width 8 height 18
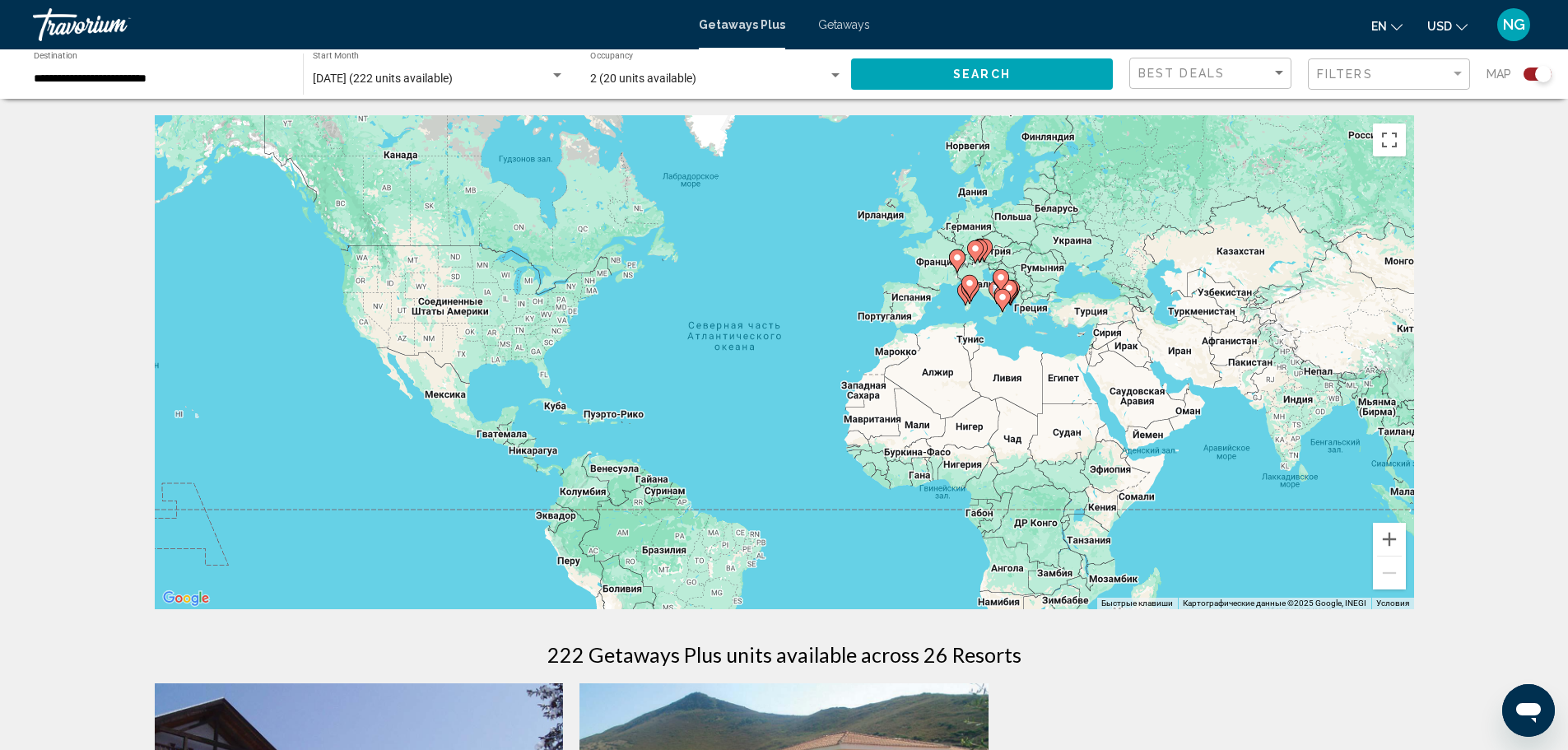
click at [1031, 315] on div "Чтобы активировать перетаскивание с помощью клавиатуры, нажмите Alt + Ввод. Пос…" at bounding box center [784, 362] width 1259 height 494
click at [975, 303] on gmp-advanced-marker "Main content" at bounding box center [970, 291] width 16 height 24
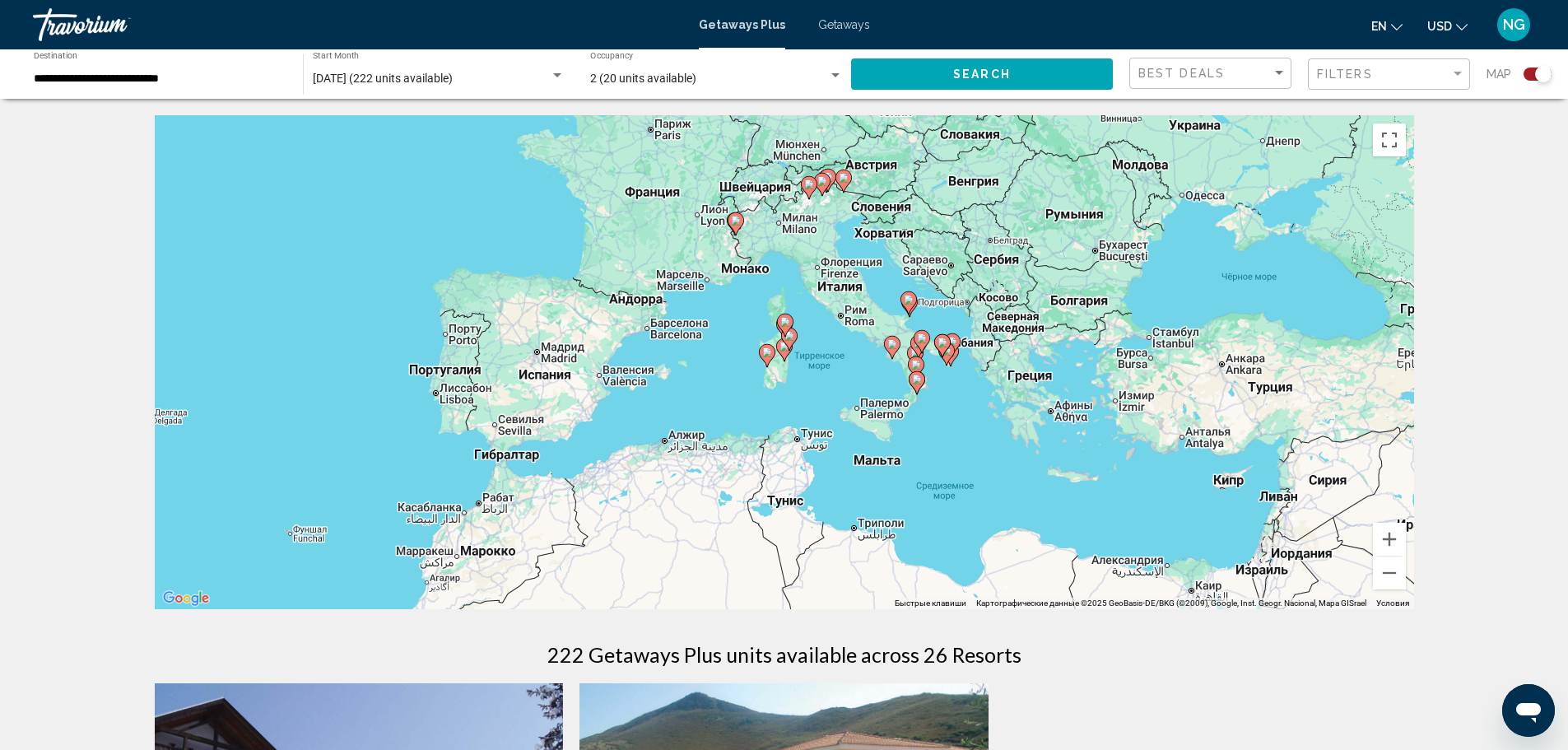
click at [1025, 309] on div "Чтобы активировать перетаскивание с помощью клавиатуры, нажмите Alt + Ввод. Пос…" at bounding box center [784, 362] width 1259 height 494
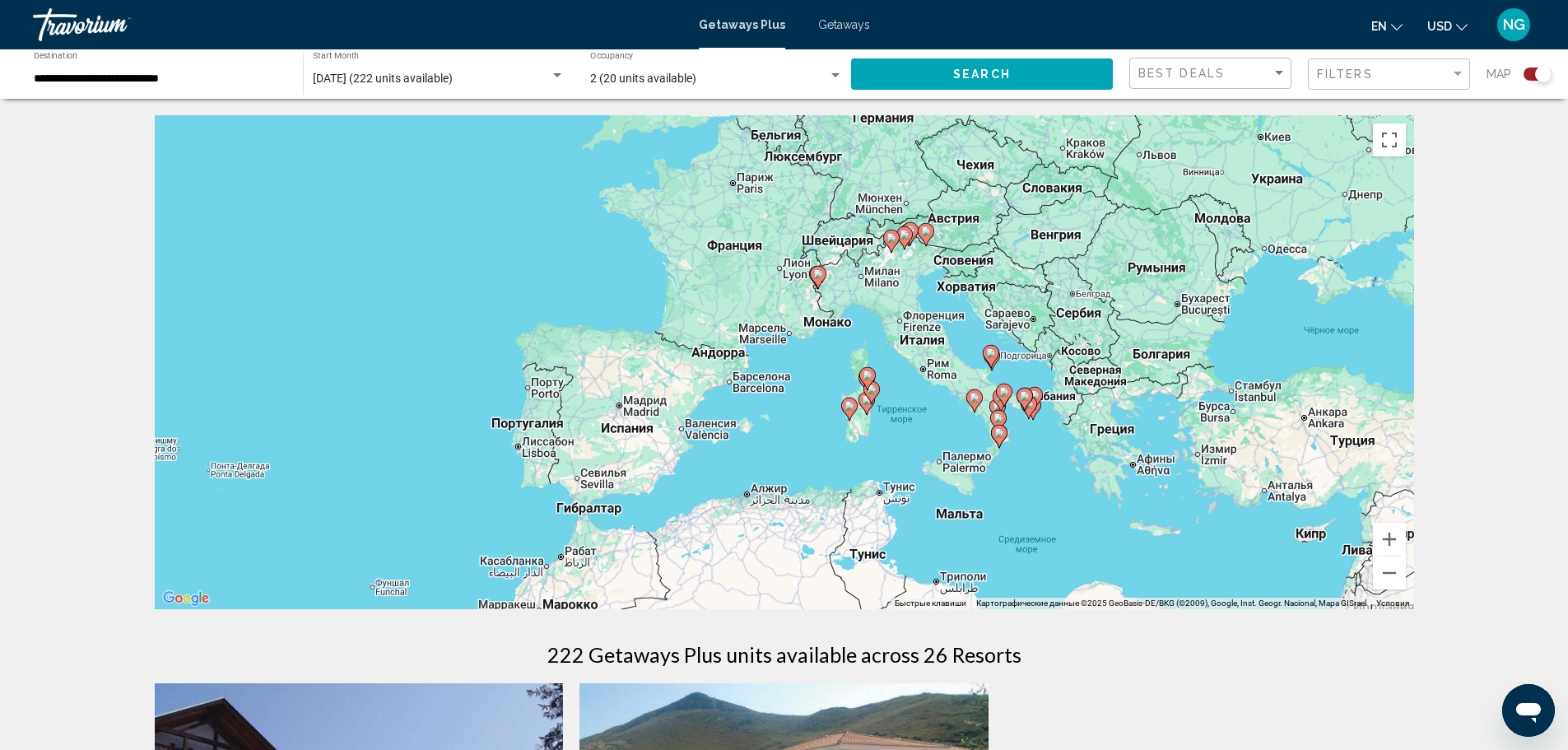
drag, startPoint x: 954, startPoint y: 383, endPoint x: 1037, endPoint y: 437, distance: 99.0
click at [1037, 437] on div "Чтобы активировать перетаскивание с помощью клавиатуры, нажмите Alt + Ввод. Пос…" at bounding box center [784, 362] width 1259 height 494
click at [1000, 434] on image "Main content" at bounding box center [999, 432] width 10 height 10
type input "**********"
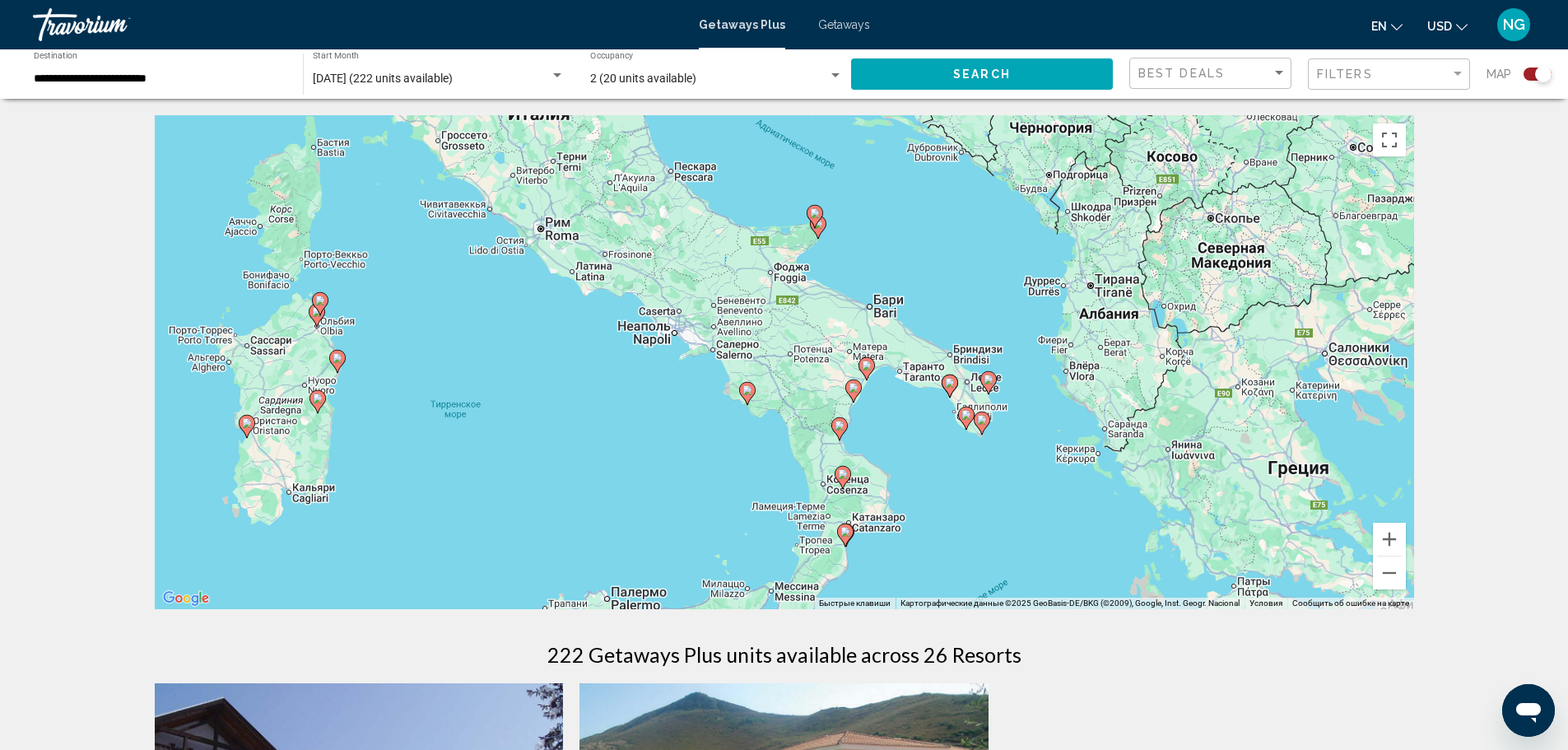
drag, startPoint x: 899, startPoint y: 284, endPoint x: 961, endPoint y: 473, distance: 198.9
click at [961, 473] on div "Чтобы активировать перетаскивание с помощью клавиатуры, нажмите Alt + Ввод. Пос…" at bounding box center [784, 362] width 1259 height 494
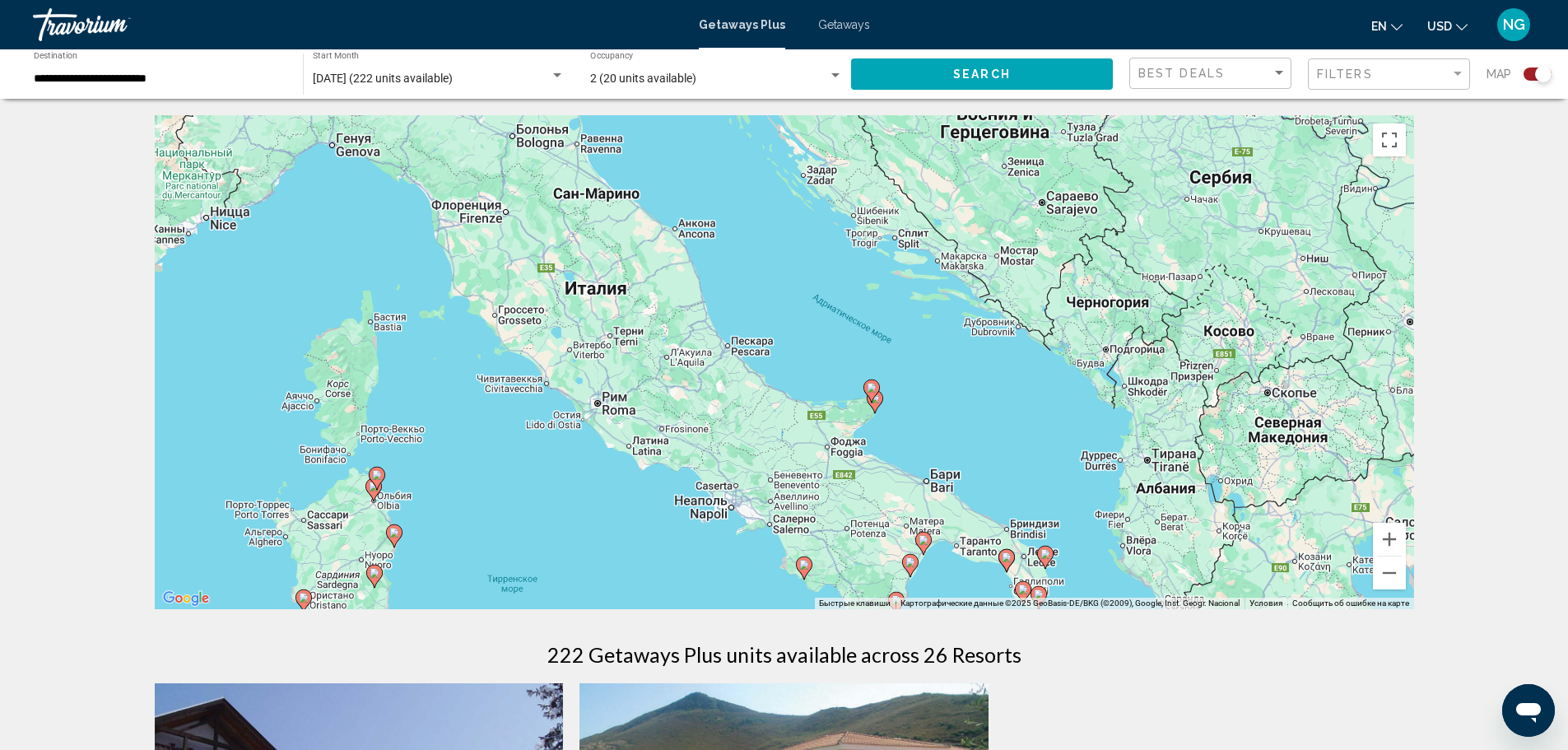
drag, startPoint x: 905, startPoint y: 418, endPoint x: 962, endPoint y: 594, distance: 185.0
click at [962, 594] on div "Чтобы активировать перетаскивание с помощью клавиатуры, нажмите Alt + Ввод. Пос…" at bounding box center [784, 362] width 1259 height 494
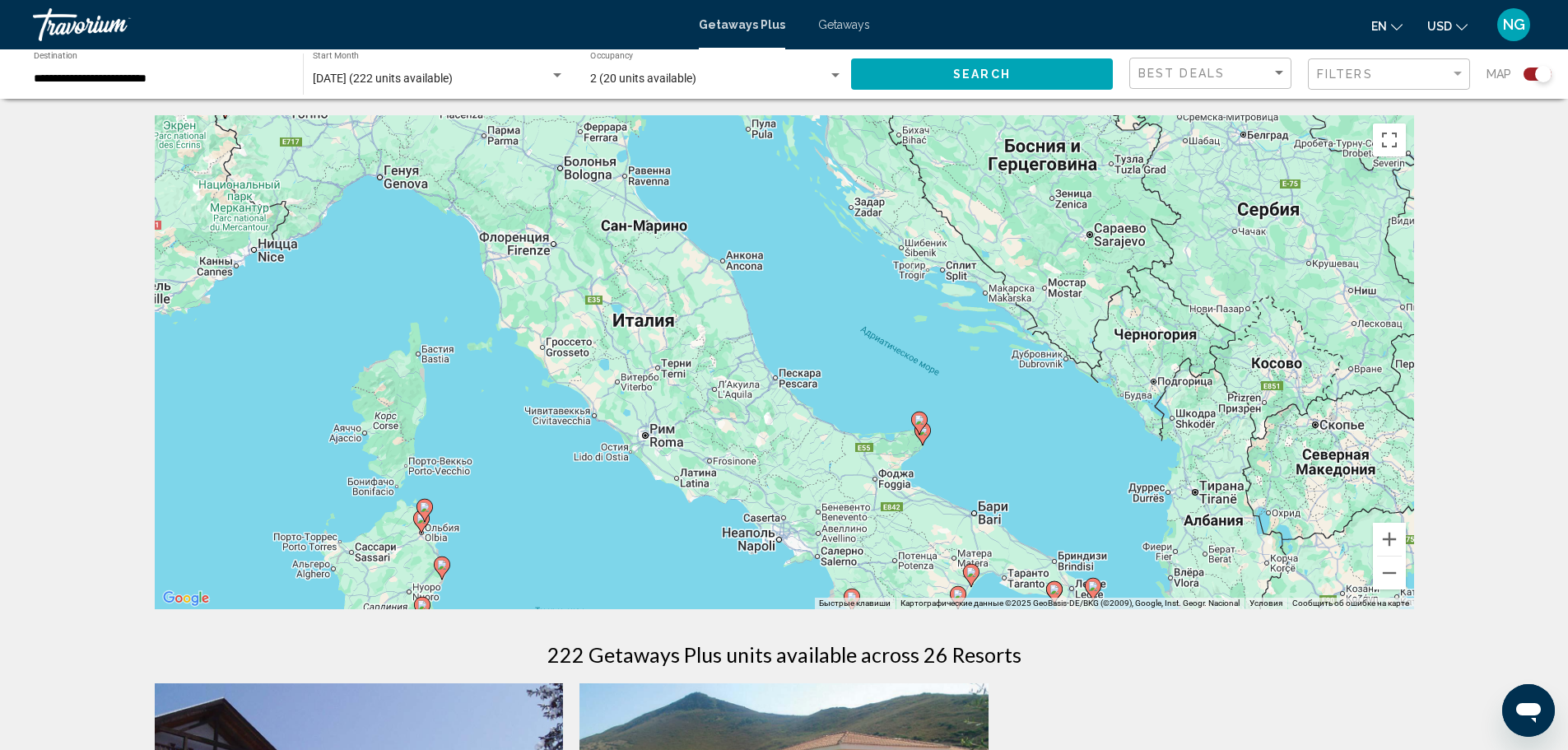
drag, startPoint x: 624, startPoint y: 465, endPoint x: 675, endPoint y: 500, distance: 61.9
click at [675, 500] on div "Чтобы активировать перетаскивание с помощью клавиатуры, нажмите Alt + Ввод. Пос…" at bounding box center [784, 362] width 1259 height 494
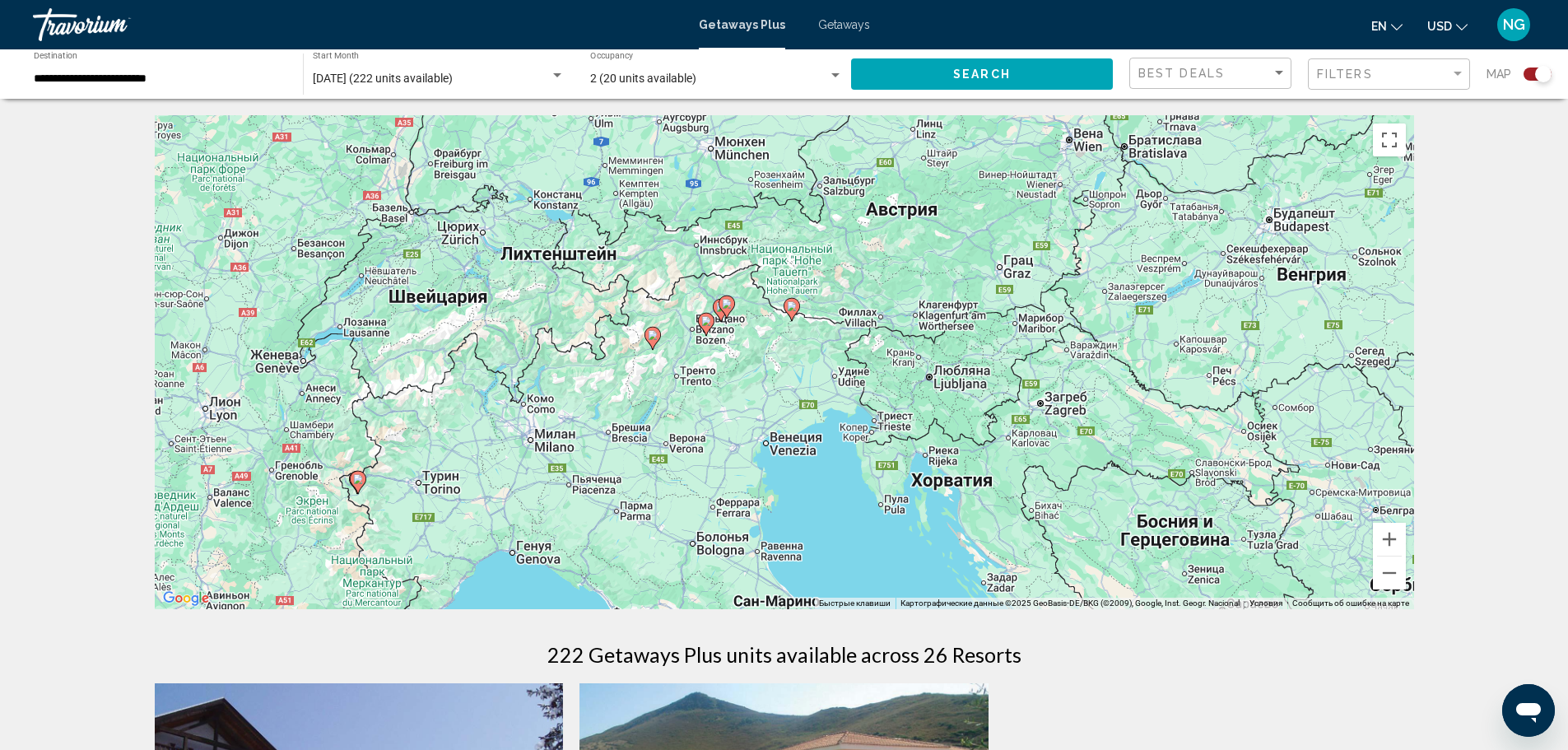
drag, startPoint x: 632, startPoint y: 229, endPoint x: 765, endPoint y: 608, distance: 401.7
click at [765, 610] on div "← Переместить влево → Переместить вправо ↑ Переместить вверх ↓ Переместить вниз…" at bounding box center [784, 705] width 1326 height 1180
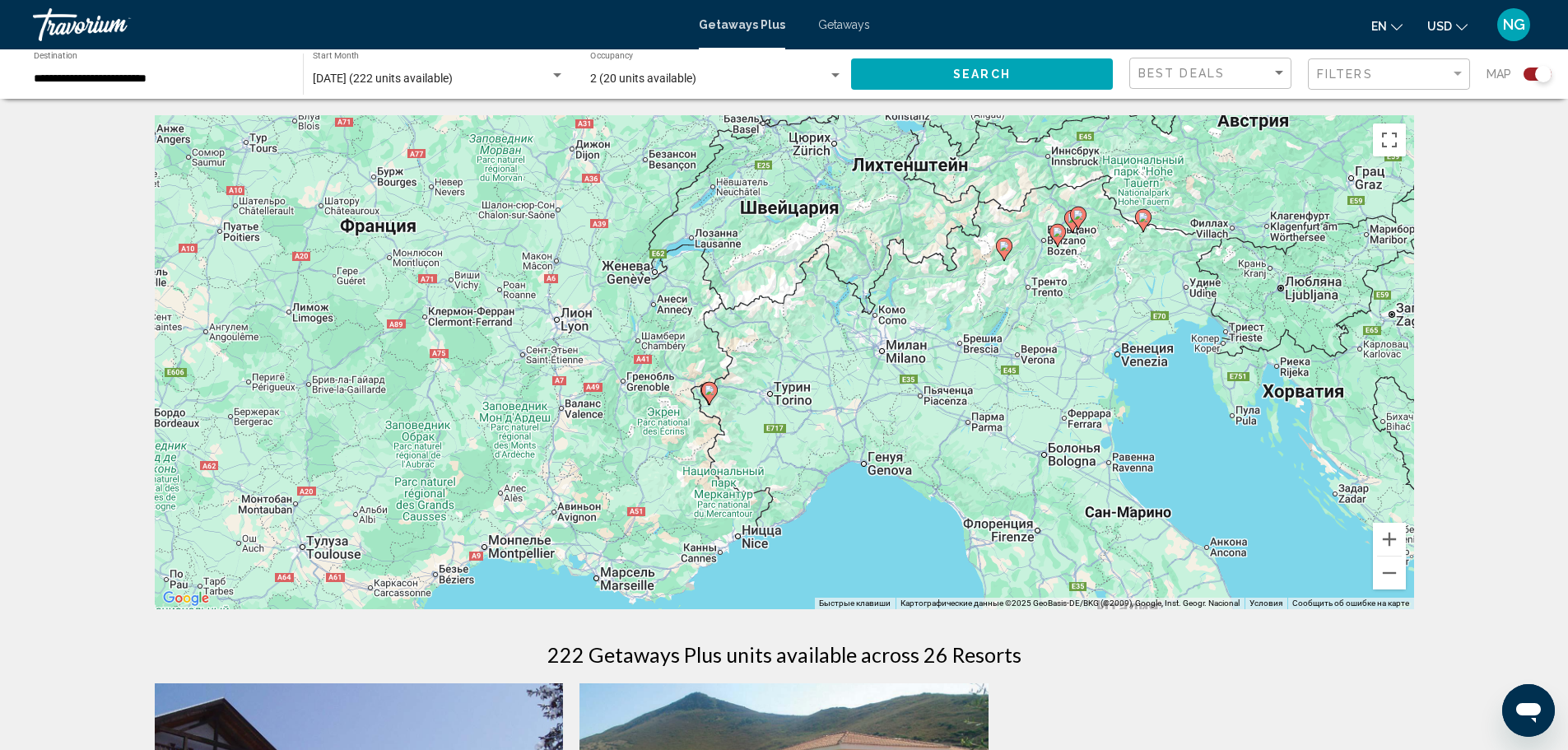
drag, startPoint x: 729, startPoint y: 542, endPoint x: 1082, endPoint y: 451, distance: 364.5
click at [1082, 451] on div "Чтобы активировать перетаскивание с помощью клавиатуры, нажмите Alt + Ввод. Пос…" at bounding box center [784, 362] width 1259 height 494
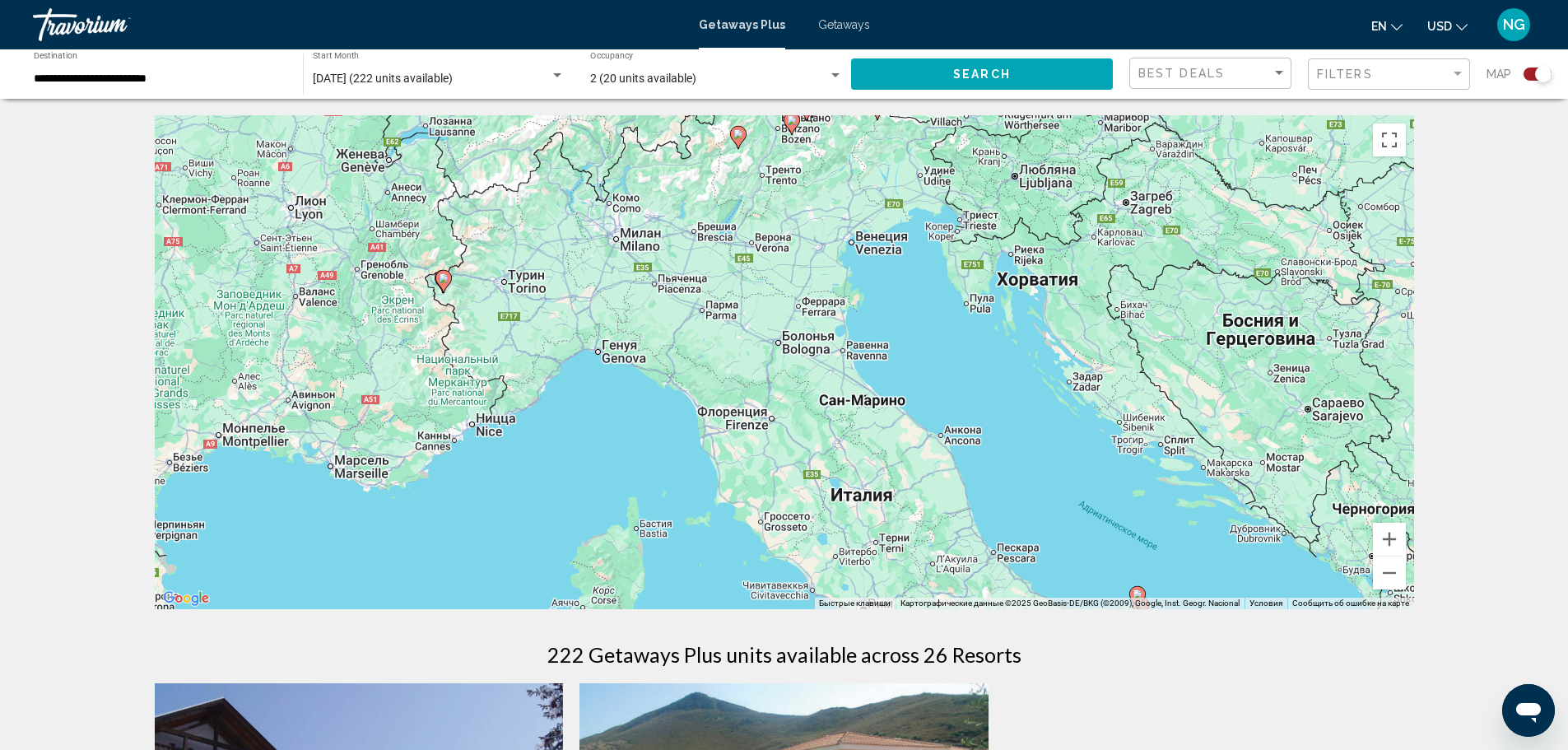
drag, startPoint x: 740, startPoint y: 561, endPoint x: 470, endPoint y: 449, distance: 292.3
click at [470, 449] on div "Чтобы активировать перетаскивание с помощью клавиатуры, нажмите Alt + Ввод. Пос…" at bounding box center [784, 362] width 1259 height 494
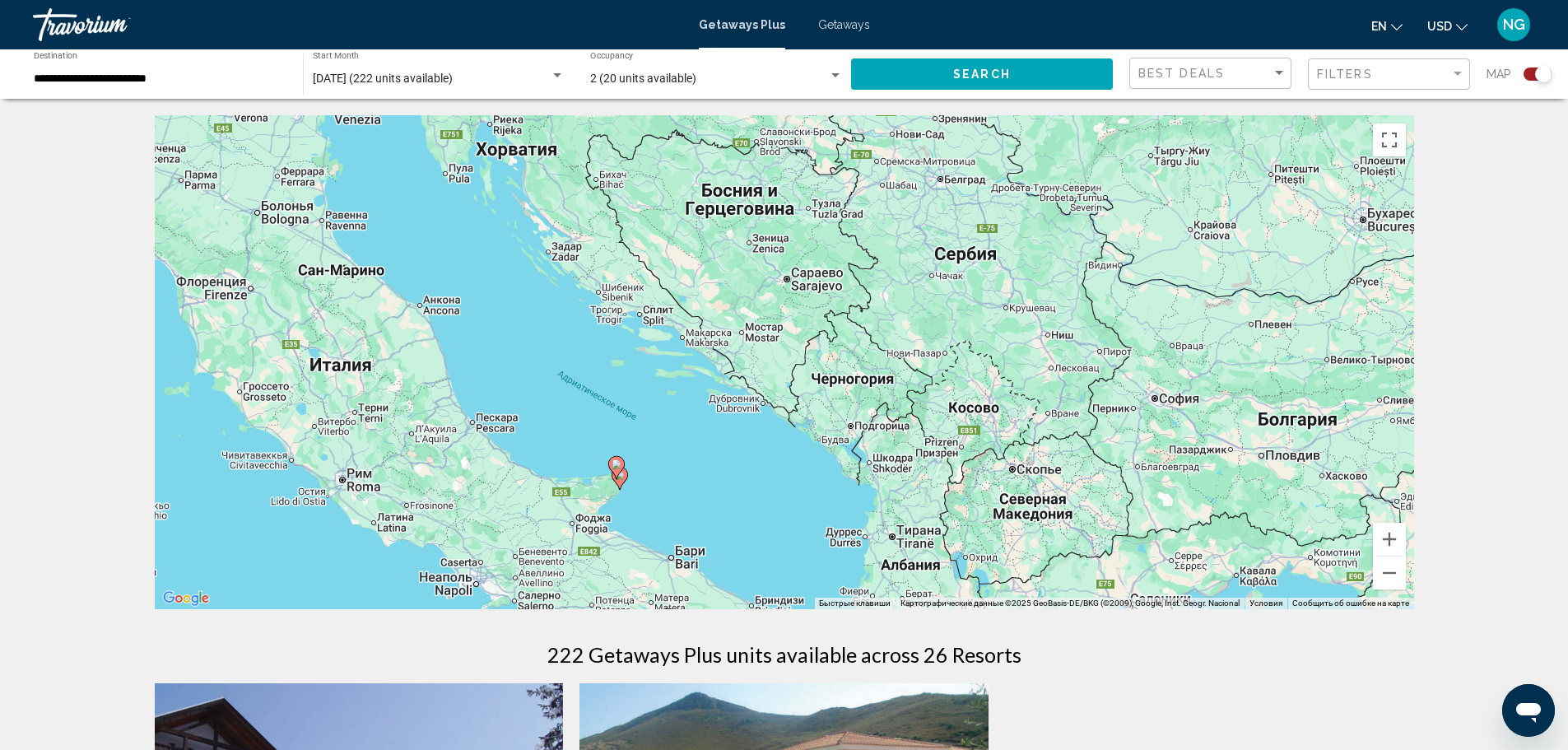
drag, startPoint x: 1096, startPoint y: 498, endPoint x: 573, endPoint y: 368, distance: 538.9
click at [573, 368] on div "Чтобы активировать перетаскивание с помощью клавиатуры, нажмите Alt + Ввод. Пос…" at bounding box center [784, 362] width 1259 height 494
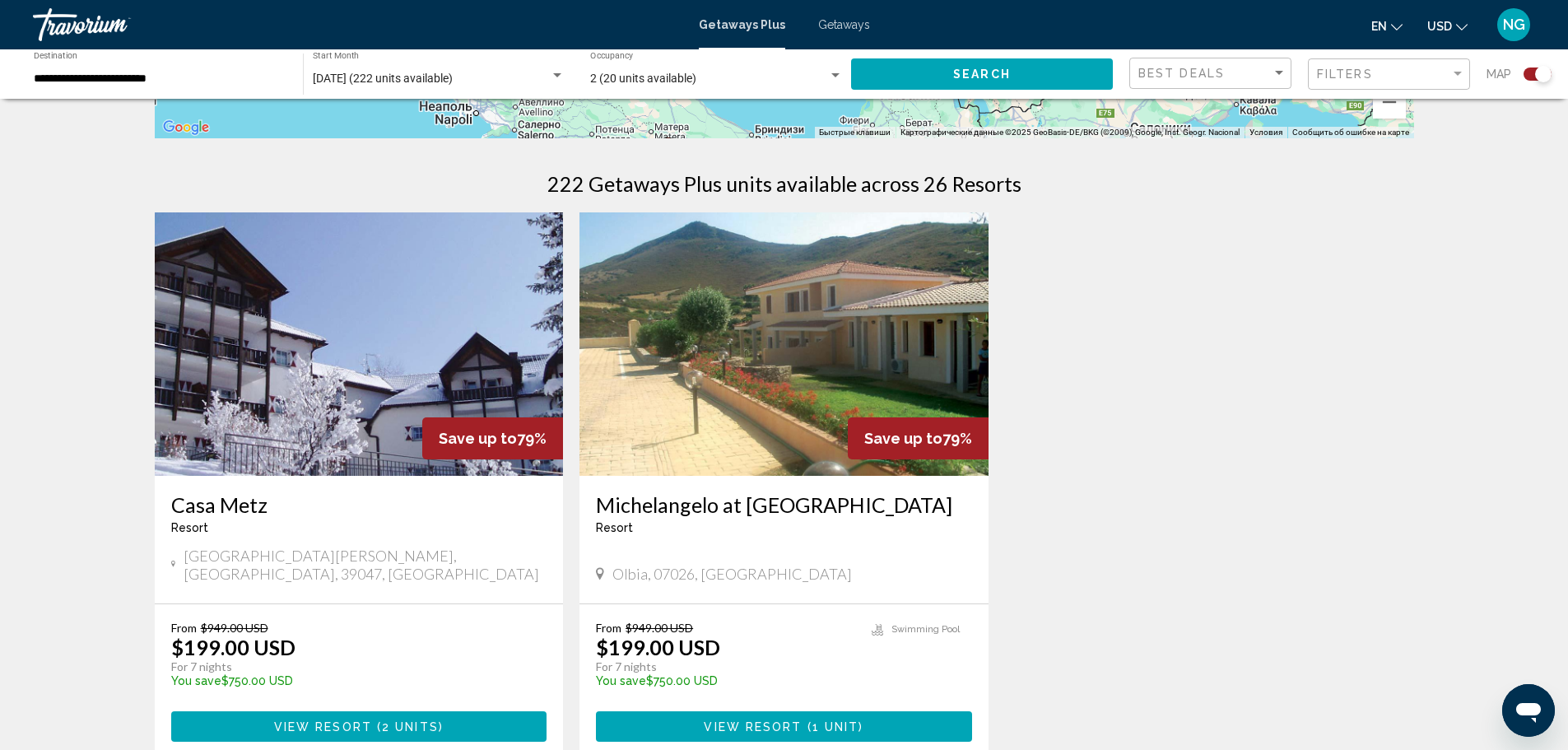
scroll to position [494, 0]
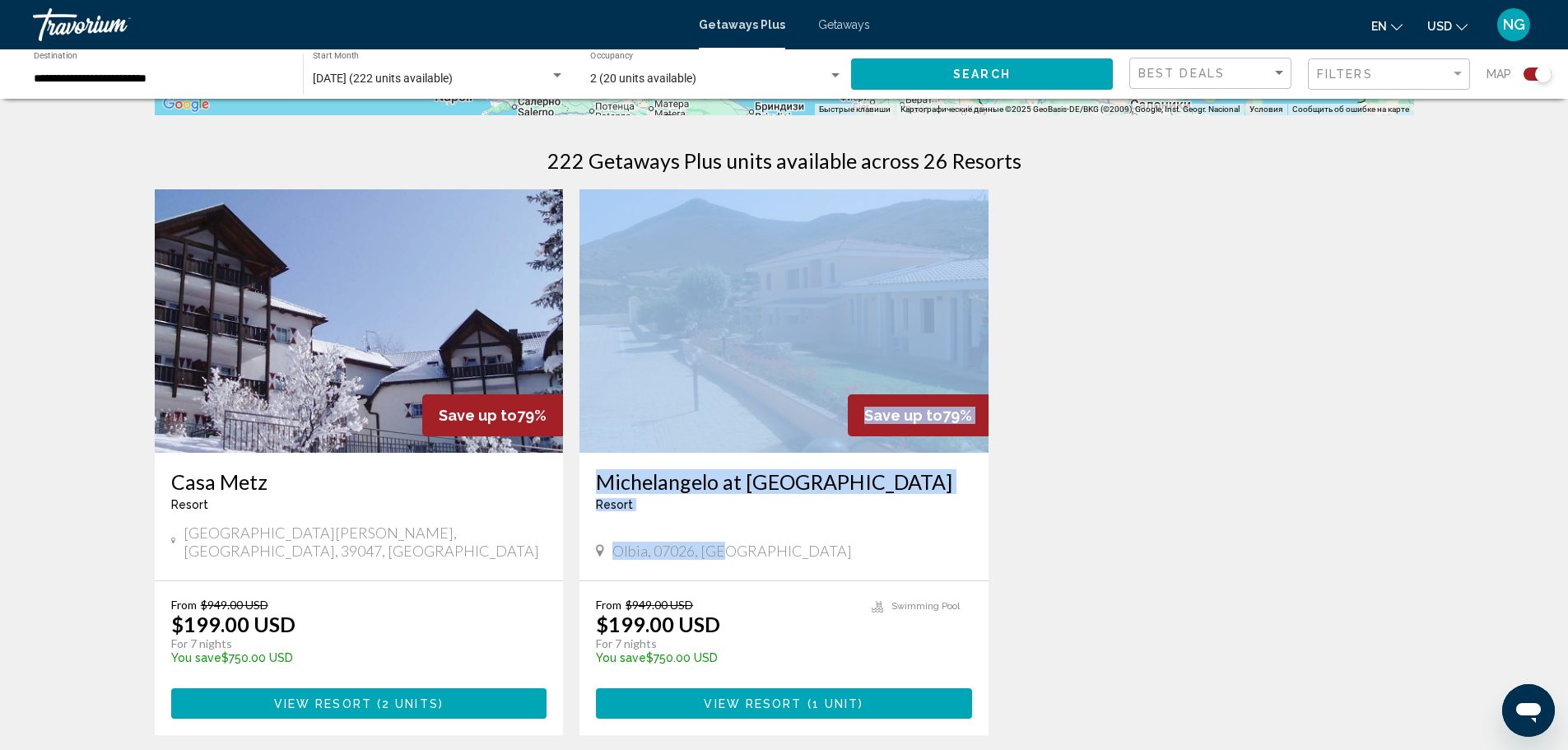
drag, startPoint x: 1006, startPoint y: 288, endPoint x: 1011, endPoint y: 523, distance: 235.1
click at [1004, 540] on div "Save up to 79% [GEOGRAPHIC_DATA] - This is an adults only resort [GEOGRAPHIC_DA…" at bounding box center [784, 479] width 1276 height 579
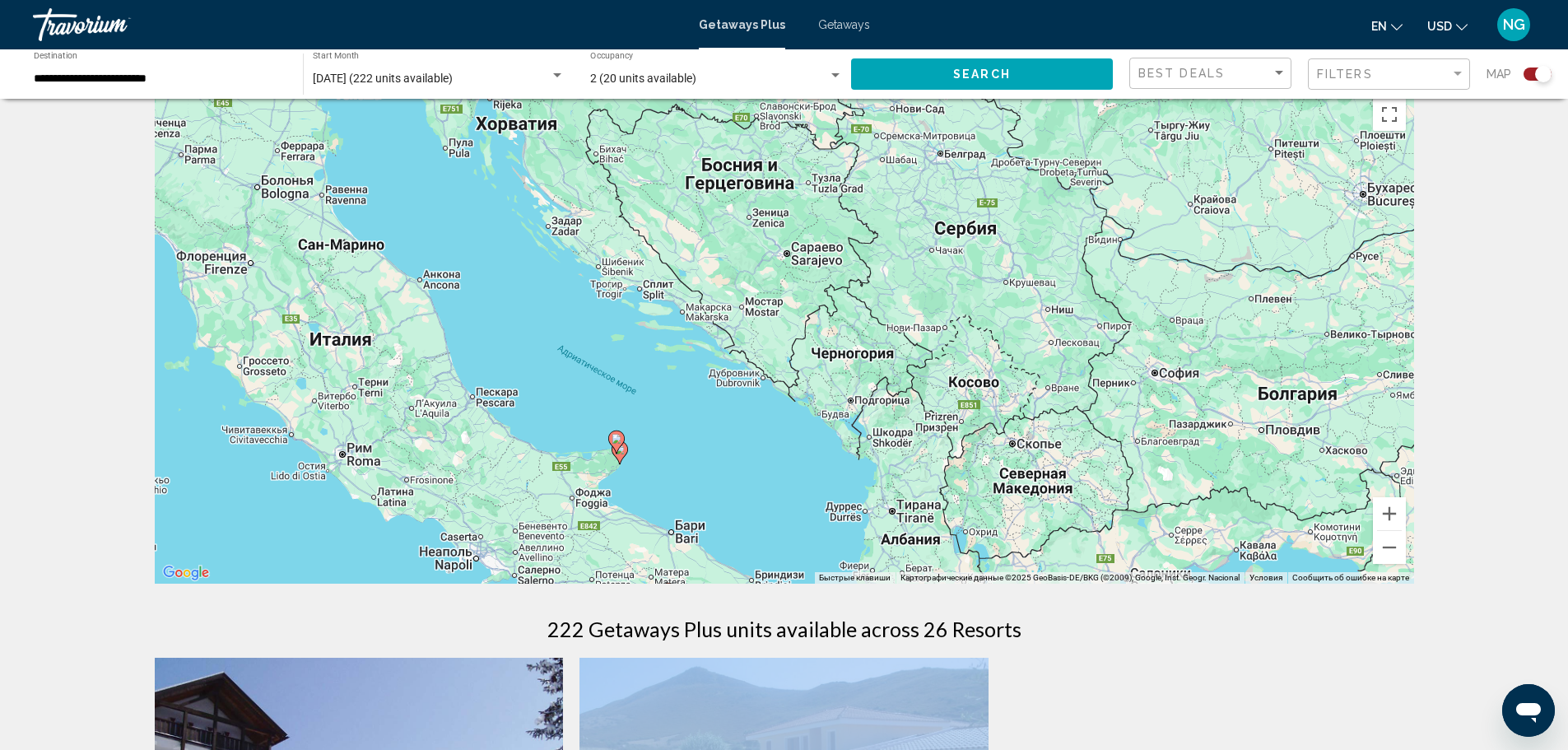
scroll to position [0, 0]
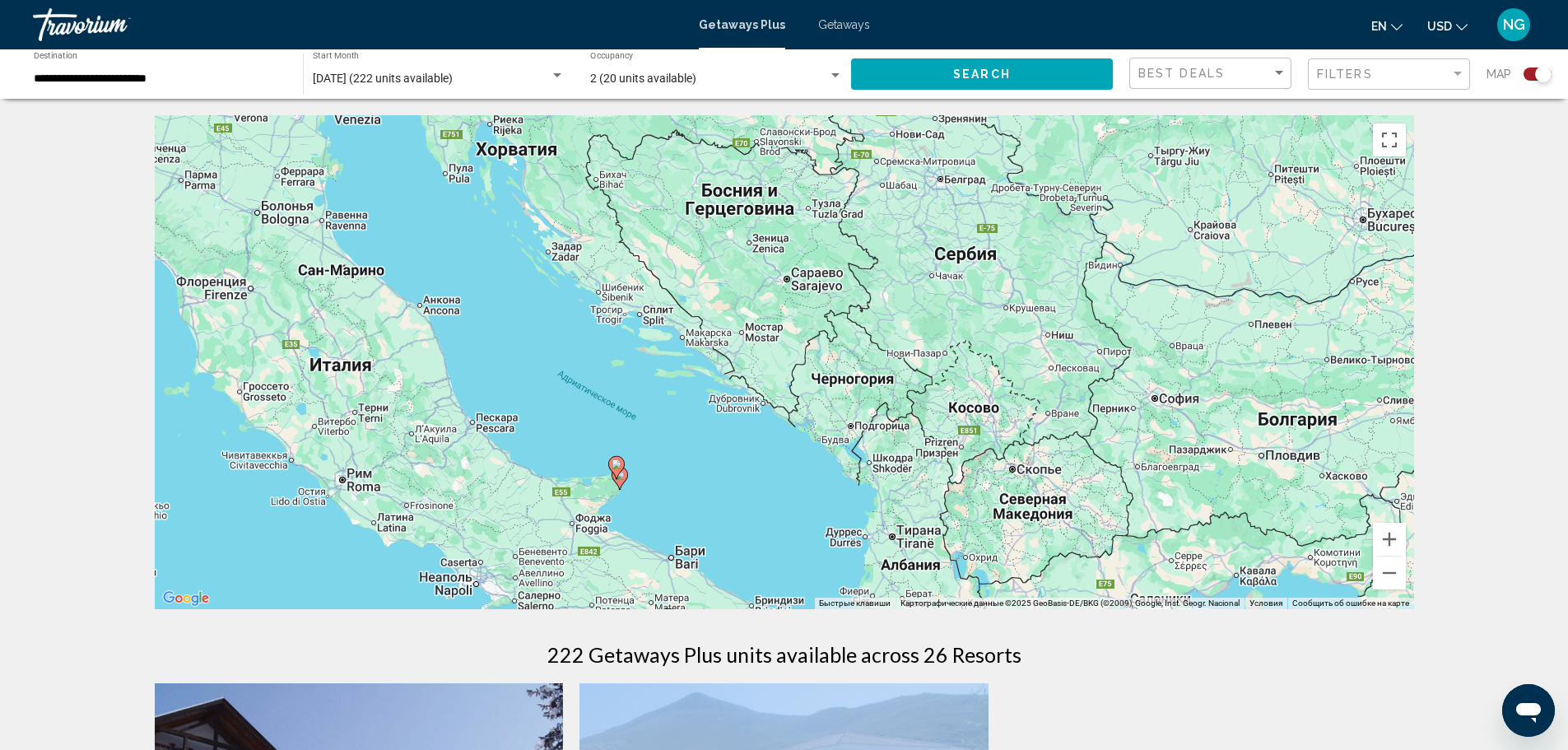
click at [872, 270] on div "Чтобы активировать перетаскивание с помощью клавиатуры, нажмите Alt + Ввод. Пос…" at bounding box center [784, 362] width 1259 height 494
click at [1391, 578] on button "Уменьшить" at bounding box center [1390, 573] width 33 height 33
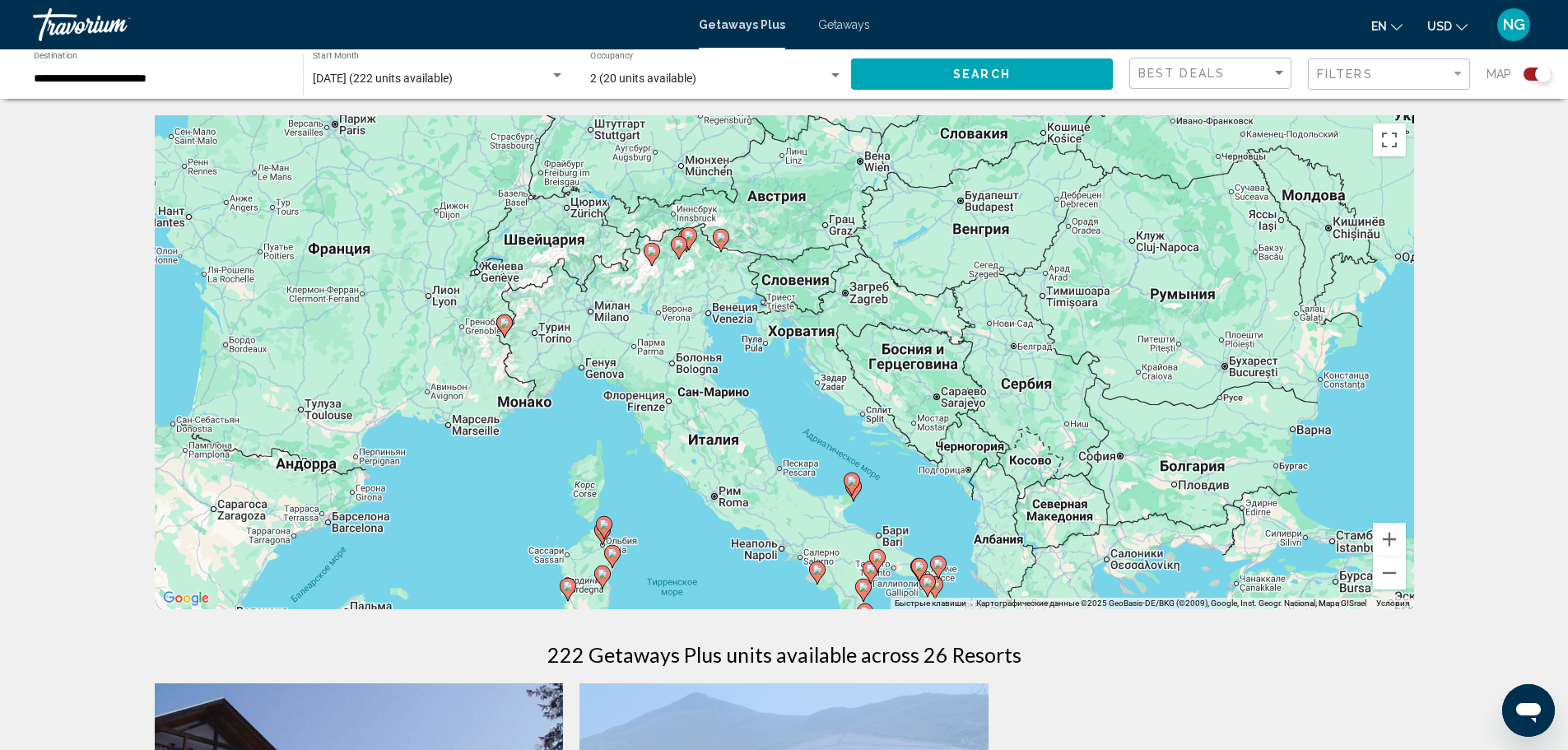
drag, startPoint x: 934, startPoint y: 299, endPoint x: 1087, endPoint y: 376, distance: 171.3
click at [1087, 376] on div "Чтобы активировать перетаскивание с помощью клавиатуры, нажмите Alt + Ввод. Пос…" at bounding box center [784, 362] width 1259 height 494
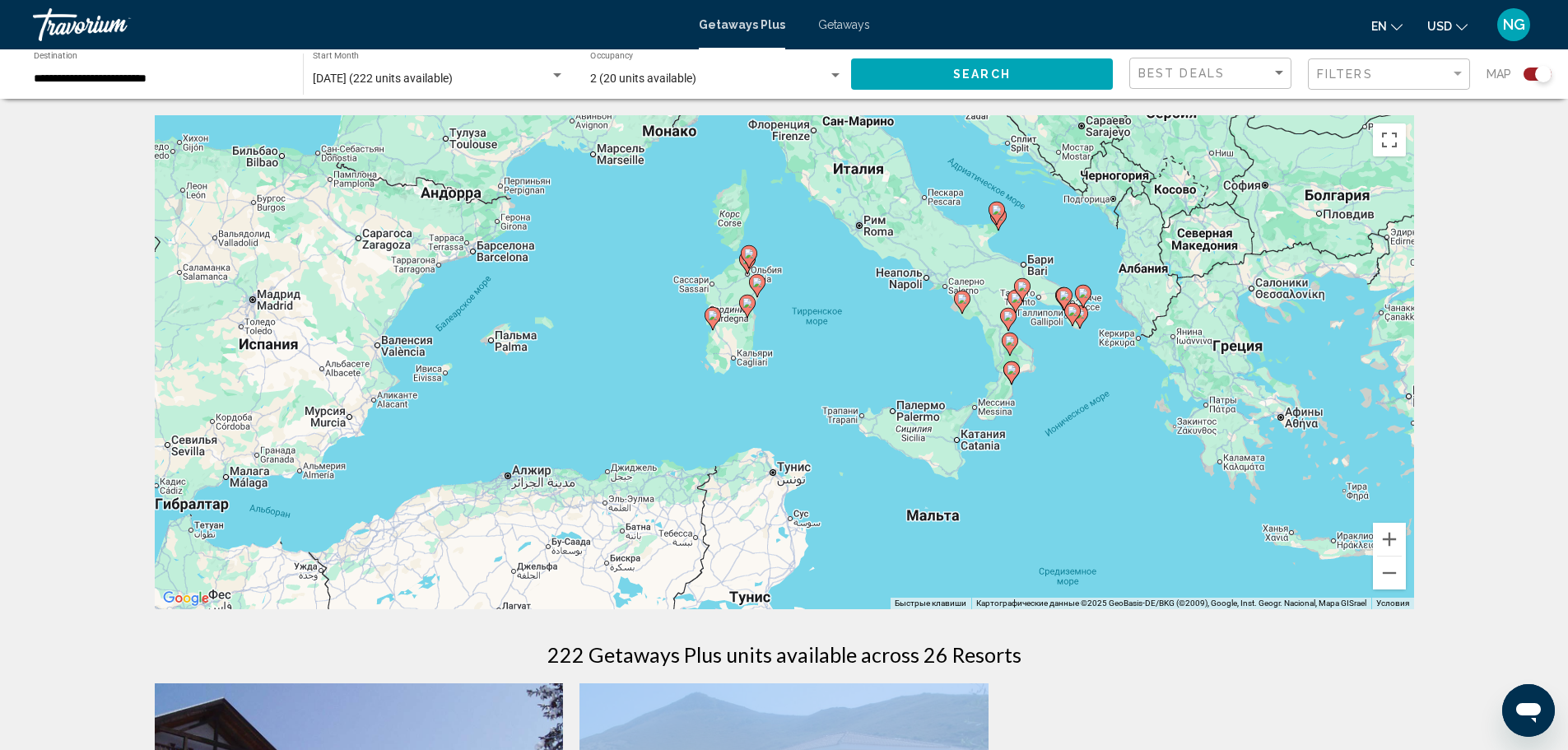
drag, startPoint x: 479, startPoint y: 510, endPoint x: 624, endPoint y: 237, distance: 309.1
click at [624, 237] on div "Чтобы активировать перетаскивание с помощью клавиатуры, нажмите Alt + Ввод. Пос…" at bounding box center [784, 362] width 1259 height 494
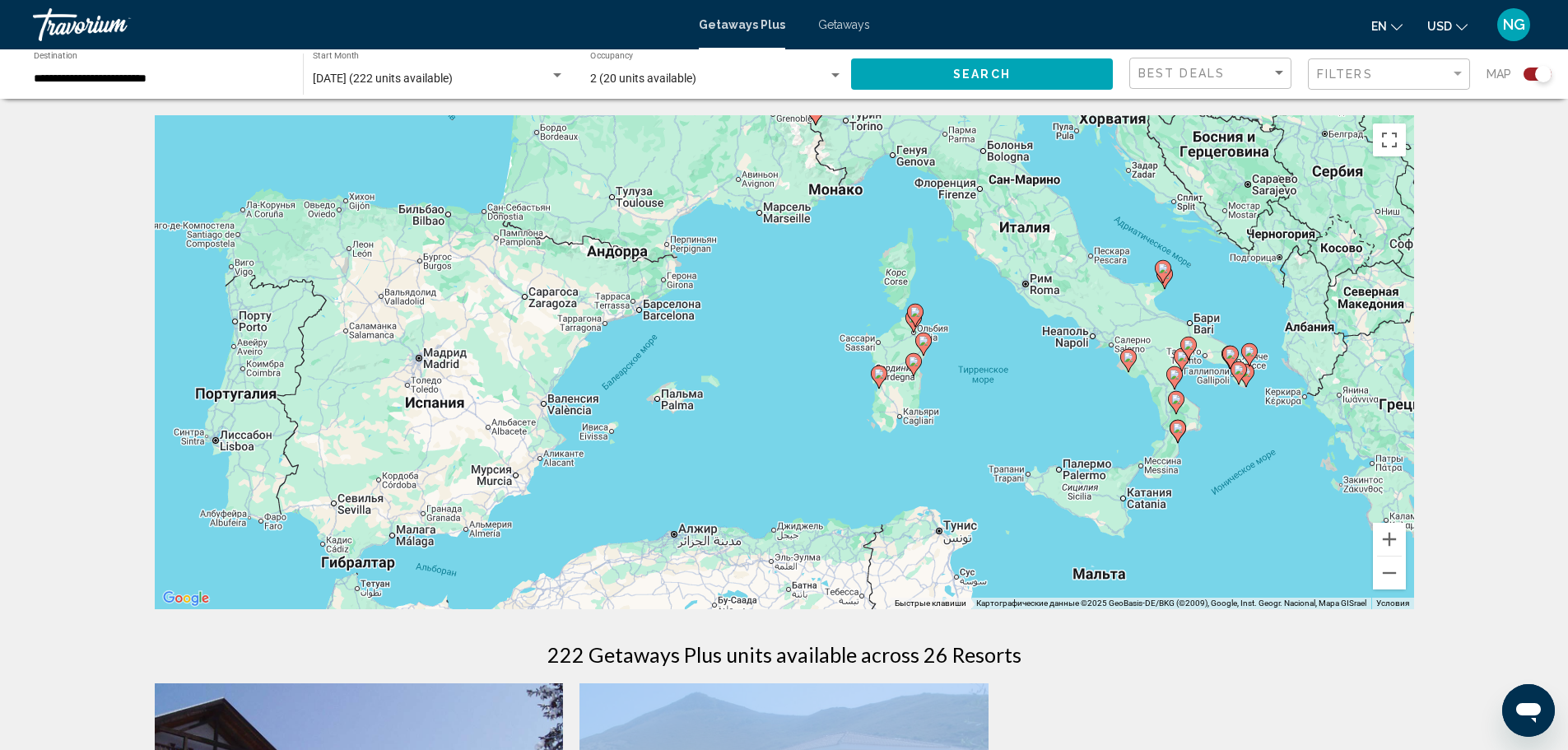
drag, startPoint x: 535, startPoint y: 430, endPoint x: 702, endPoint y: 489, distance: 177.1
click at [702, 489] on div "Чтобы активировать перетаскивание с помощью клавиатуры, нажмите Alt + Ввод. Пос…" at bounding box center [784, 362] width 1259 height 494
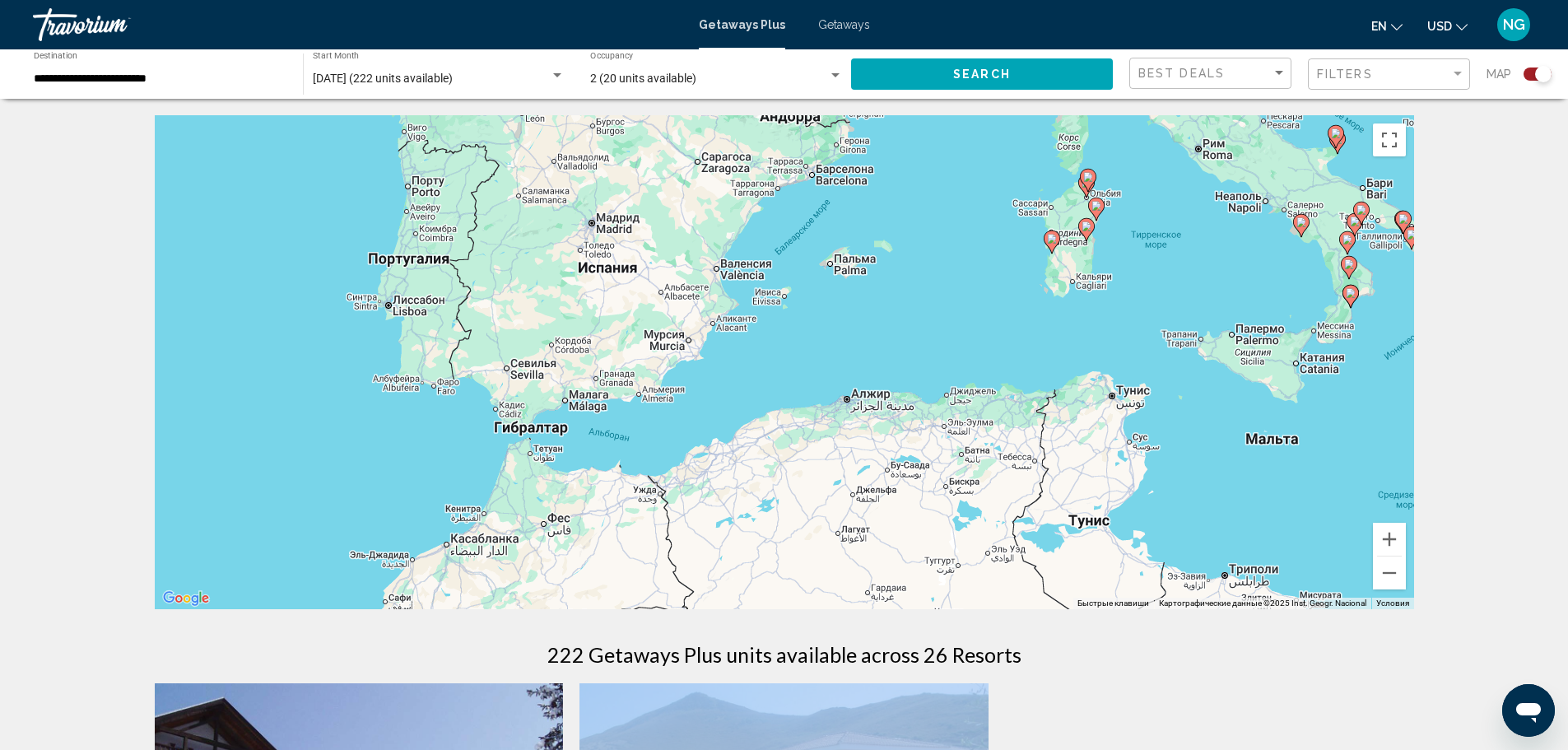
drag, startPoint x: 635, startPoint y: 487, endPoint x: 808, endPoint y: 350, distance: 220.7
click at [808, 350] on div "Чтобы активировать перетаскивание с помощью клавиатуры, нажмите Alt + Ввод. Пос…" at bounding box center [784, 362] width 1259 height 494
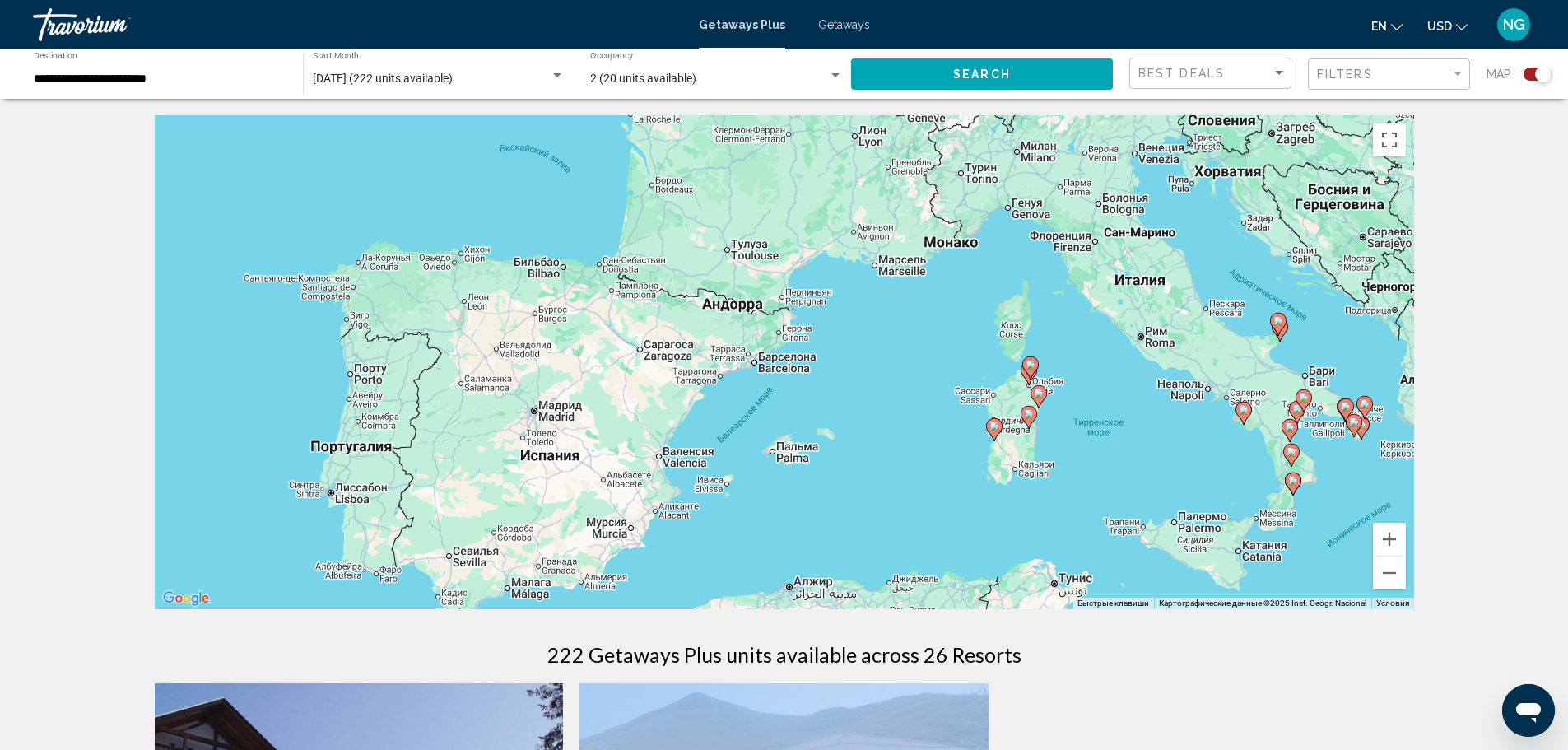
drag, startPoint x: 1118, startPoint y: 374, endPoint x: 1060, endPoint y: 563, distance: 197.7
click at [1060, 563] on div "Чтобы активировать перетаскивание с помощью клавиатуры, нажмите Alt + Ввод. Пос…" at bounding box center [784, 362] width 1259 height 494
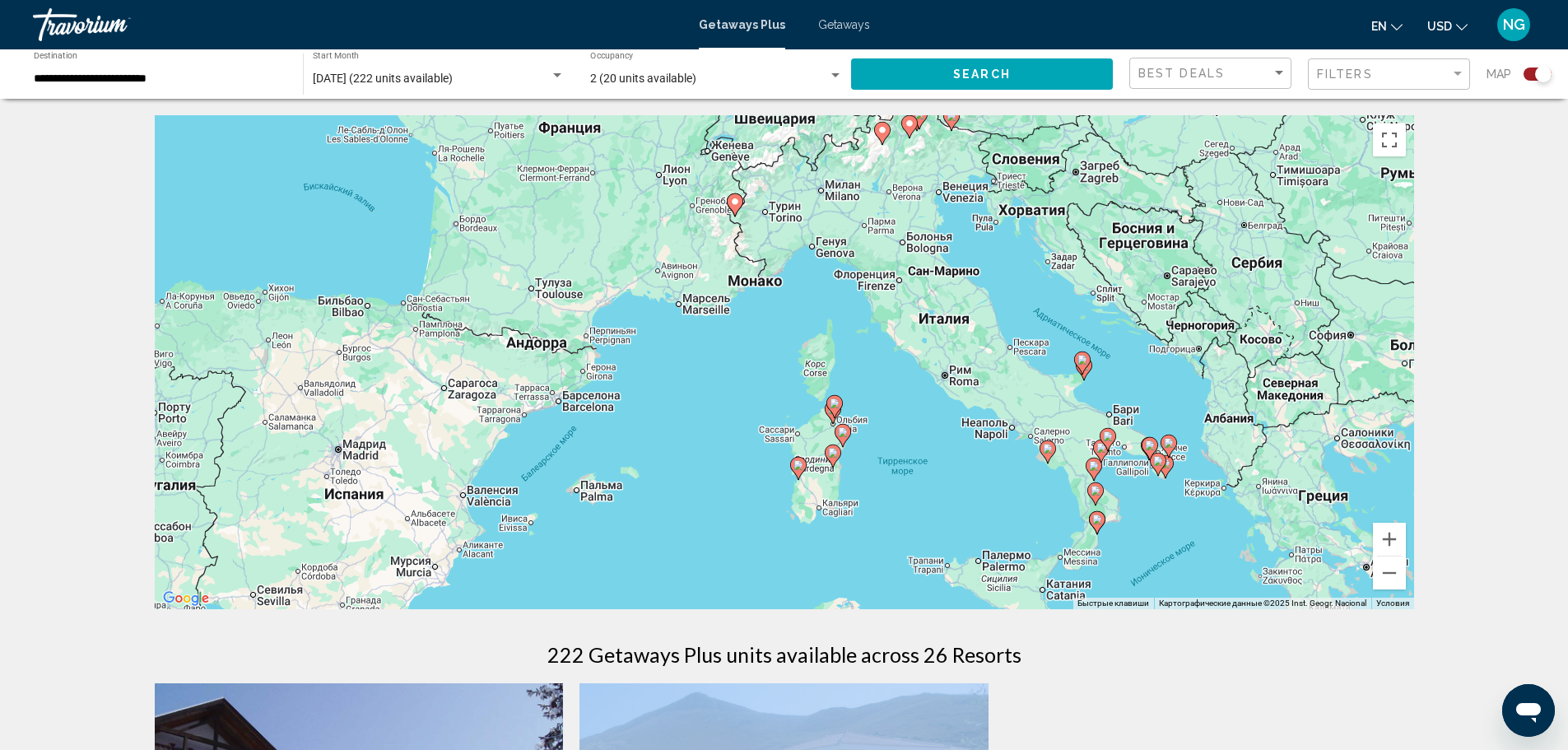
drag, startPoint x: 819, startPoint y: 479, endPoint x: 625, endPoint y: 512, distance: 196.8
click at [625, 514] on div "Чтобы активировать перетаскивание с помощью клавиатуры, нажмите Alt + Ввод. Пос…" at bounding box center [784, 362] width 1259 height 494
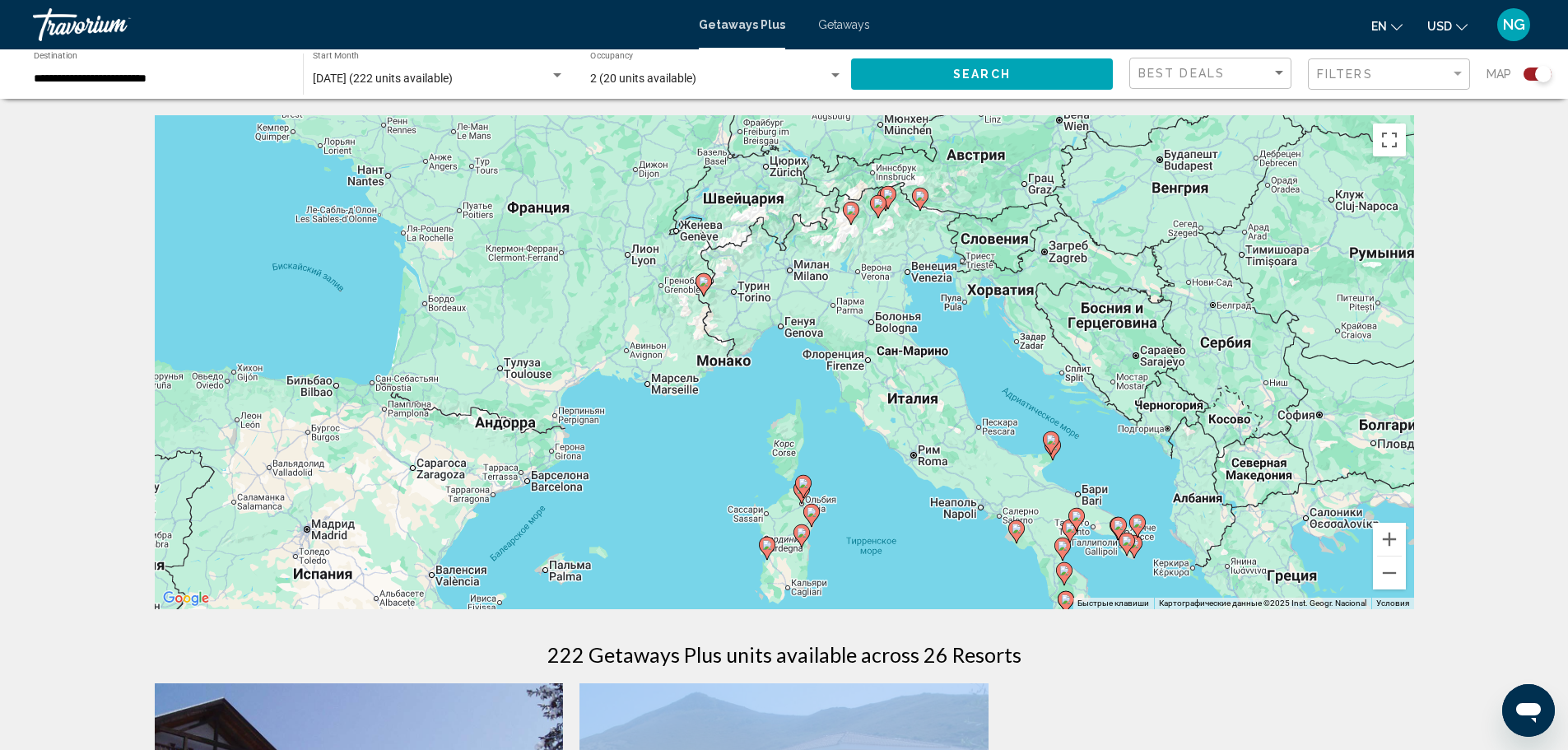
drag, startPoint x: 755, startPoint y: 411, endPoint x: 722, endPoint y: 497, distance: 92.1
click at [722, 497] on div "Чтобы активировать перетаскивание с помощью клавиатуры, нажмите Alt + Ввод. Пос…" at bounding box center [784, 362] width 1259 height 494
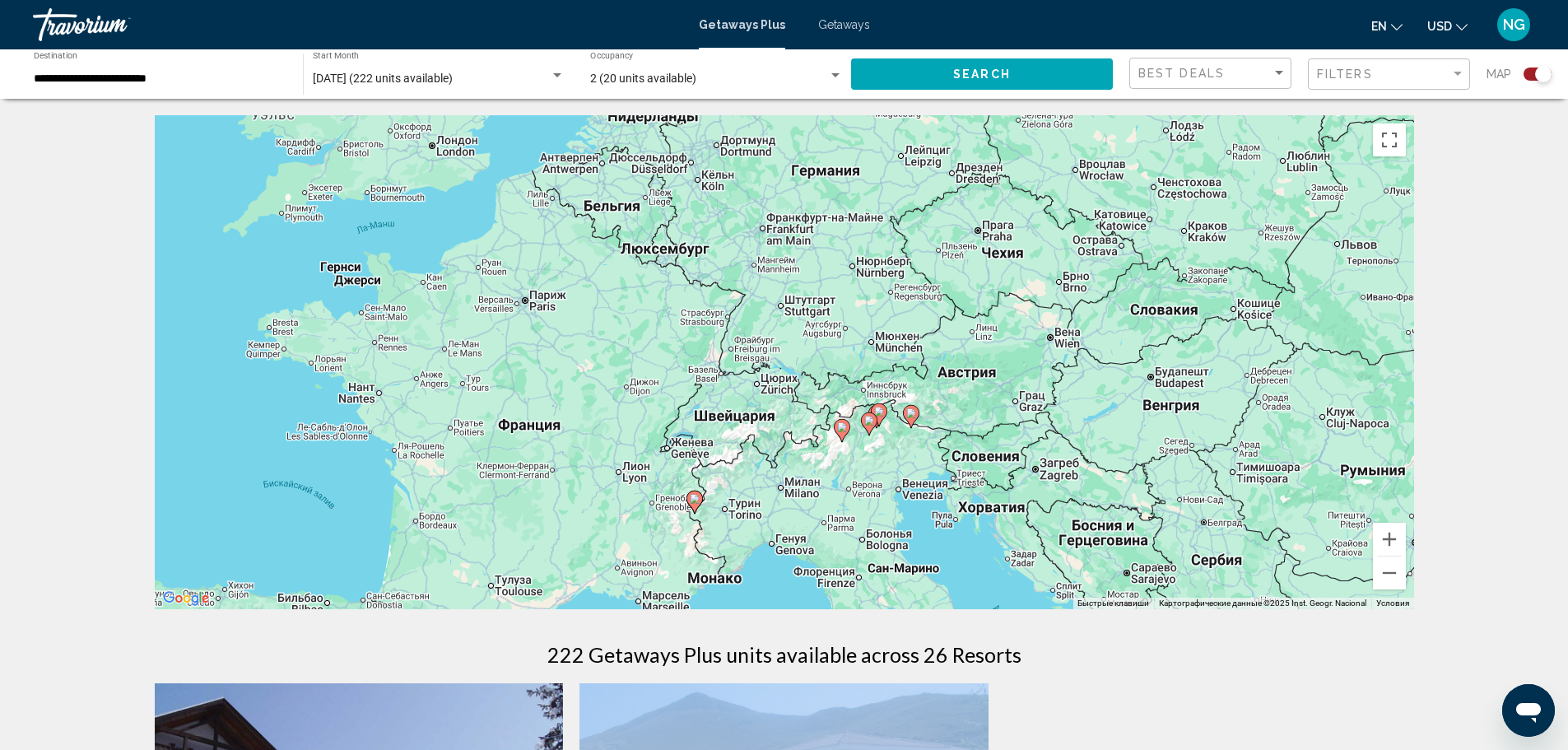
drag, startPoint x: 660, startPoint y: 228, endPoint x: 651, endPoint y: 451, distance: 223.2
click at [651, 451] on div "Чтобы активировать перетаскивание с помощью клавиатуры, нажмите Alt + Ввод. Пос…" at bounding box center [784, 362] width 1259 height 494
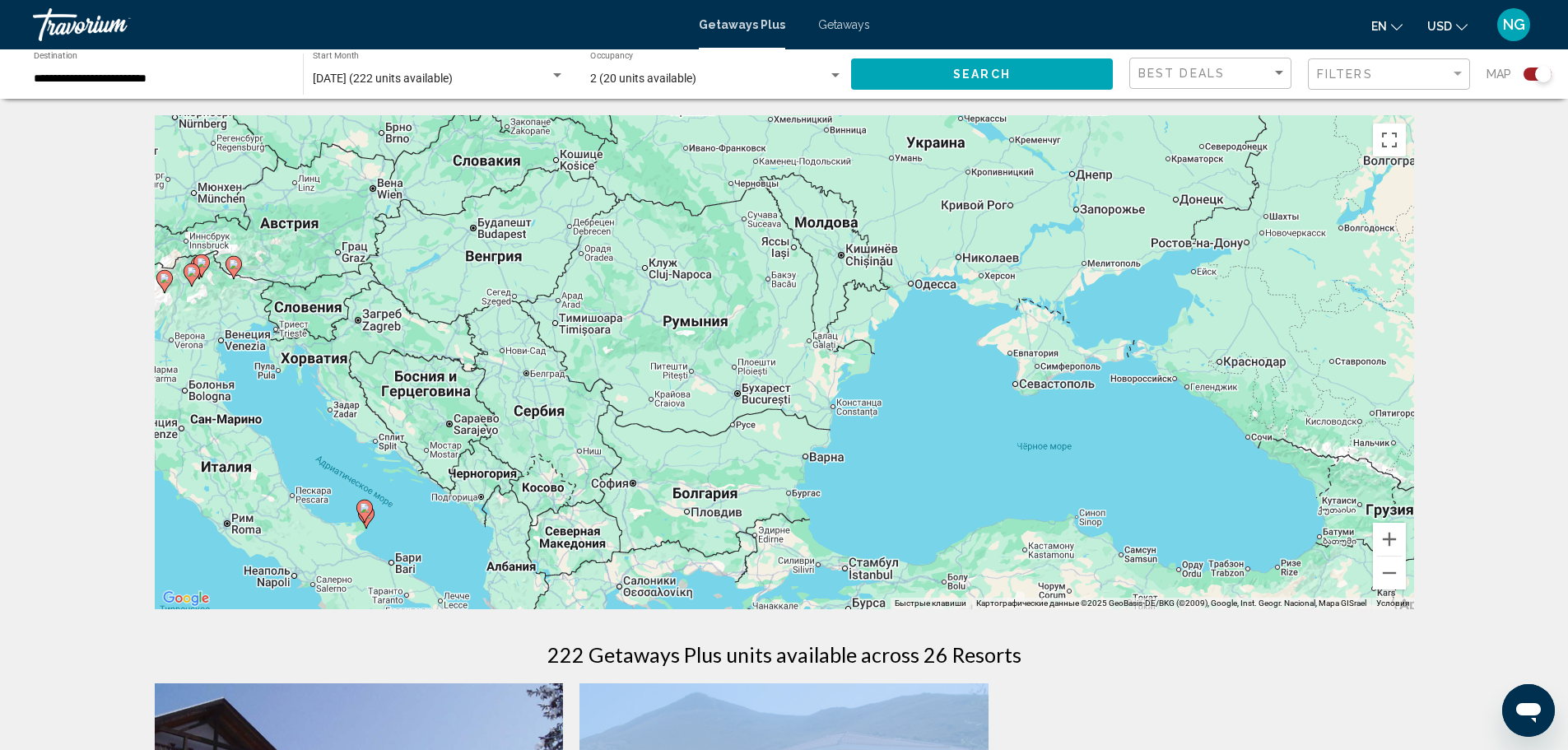
drag, startPoint x: 1040, startPoint y: 286, endPoint x: 366, endPoint y: 138, distance: 690.1
click at [366, 138] on div "Чтобы активировать перетаскивание с помощью клавиатуры, нажмите Alt + Ввод. Пос…" at bounding box center [784, 362] width 1259 height 494
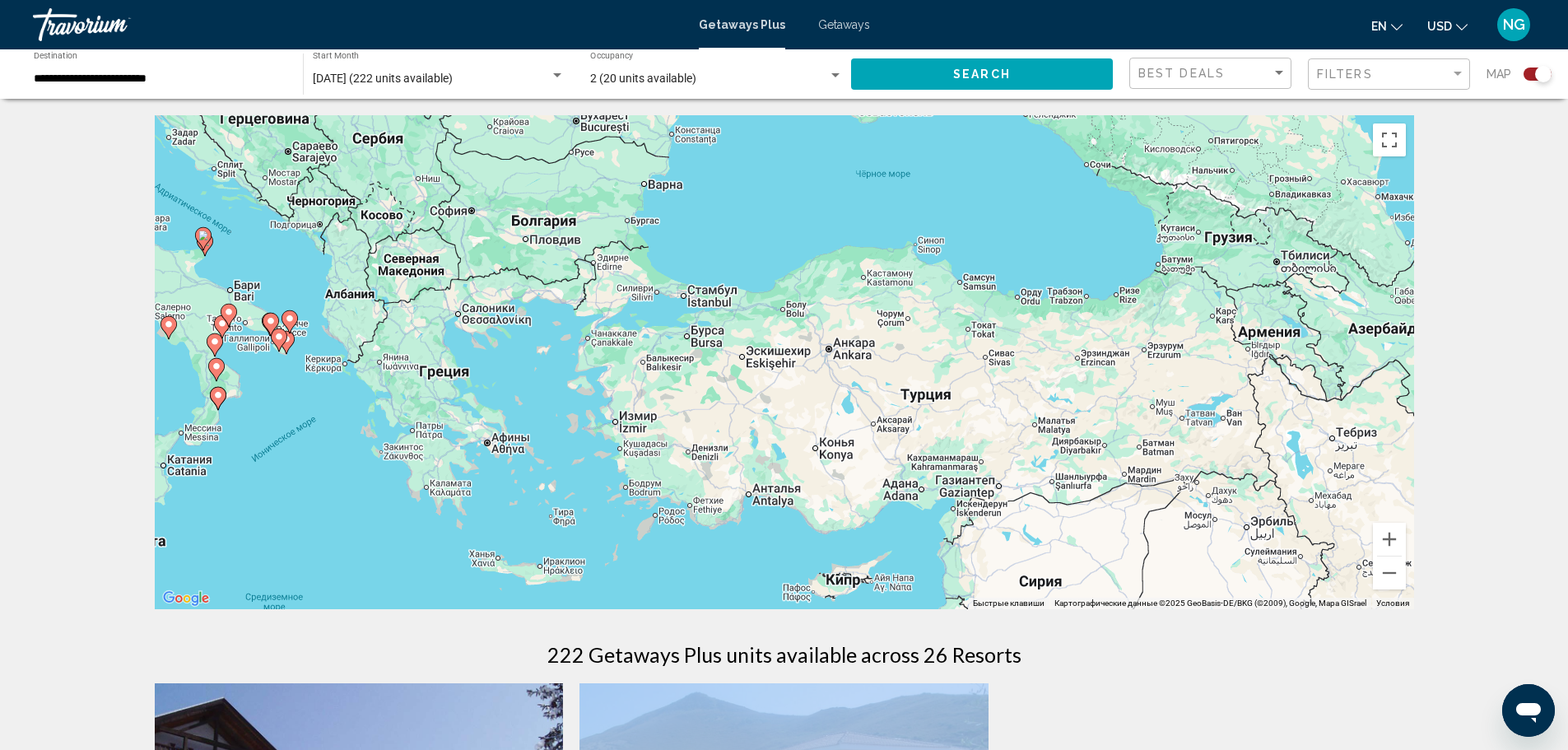
drag, startPoint x: 1253, startPoint y: 561, endPoint x: 1091, endPoint y: 282, distance: 322.6
click at [1091, 282] on div "Чтобы активировать перетаскивание с помощью клавиатуры, нажмите Alt + Ввод. Пос…" at bounding box center [784, 362] width 1259 height 494
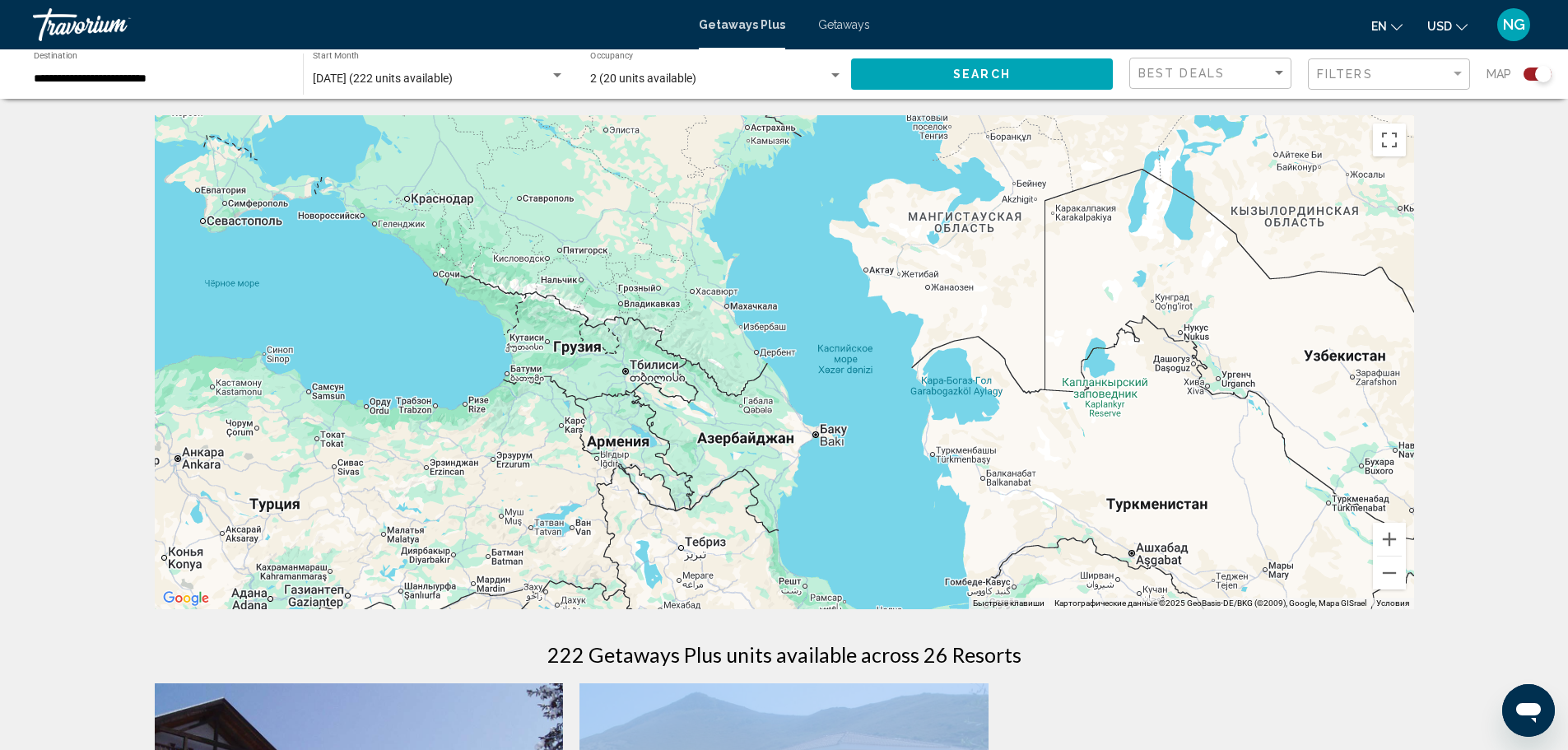
drag, startPoint x: 1318, startPoint y: 541, endPoint x: 670, endPoint y: 620, distance: 652.8
click at [670, 644] on div "← Переместить влево → Переместить вправо ↑ Переместить вверх ↓ Переместить вниз…" at bounding box center [784, 705] width 1326 height 1180
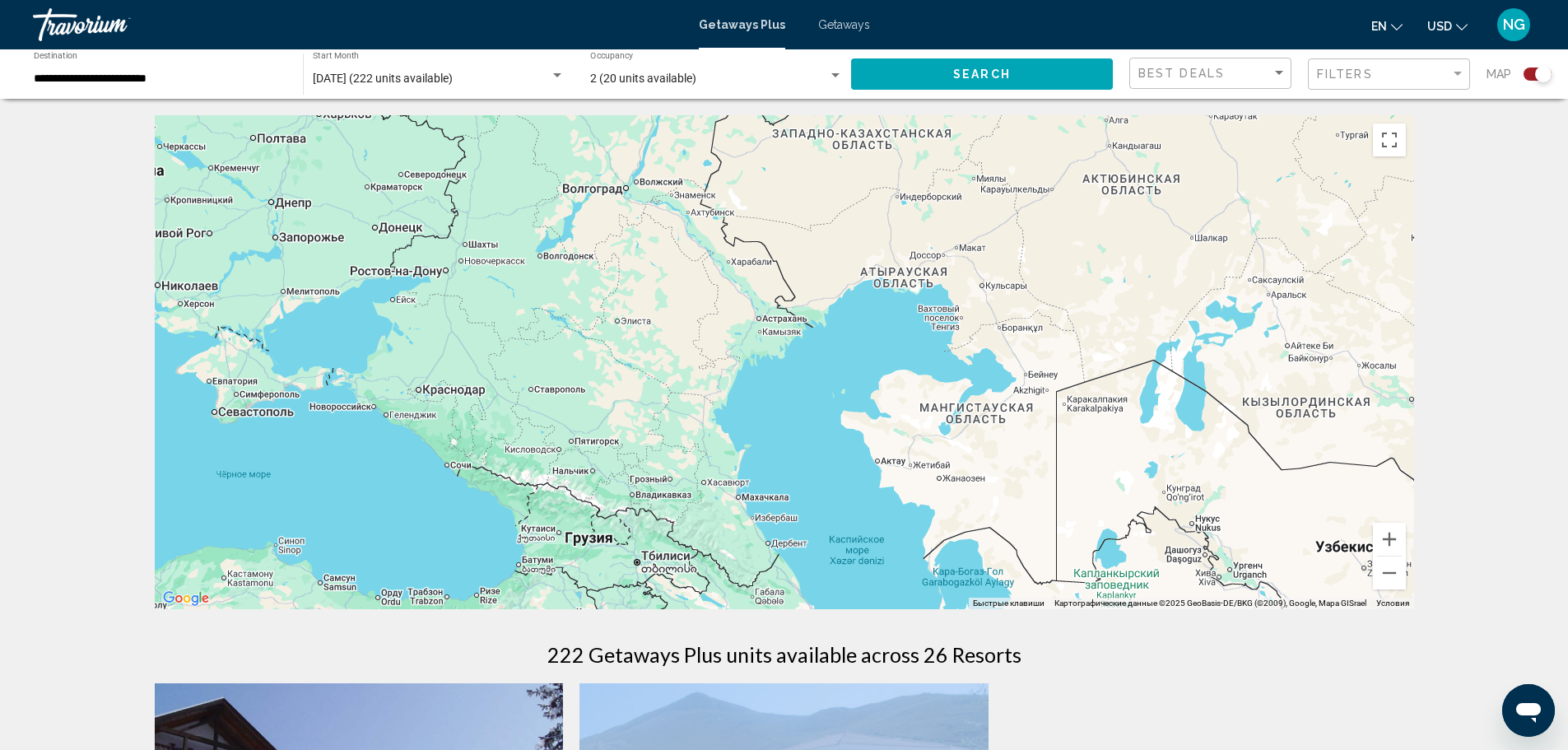
drag, startPoint x: 941, startPoint y: 462, endPoint x: 961, endPoint y: 669, distance: 208.0
click at [951, 726] on div "← Переместить влево → Переместить вправо ↑ Переместить вверх ↓ Переместить вниз…" at bounding box center [784, 705] width 1326 height 1180
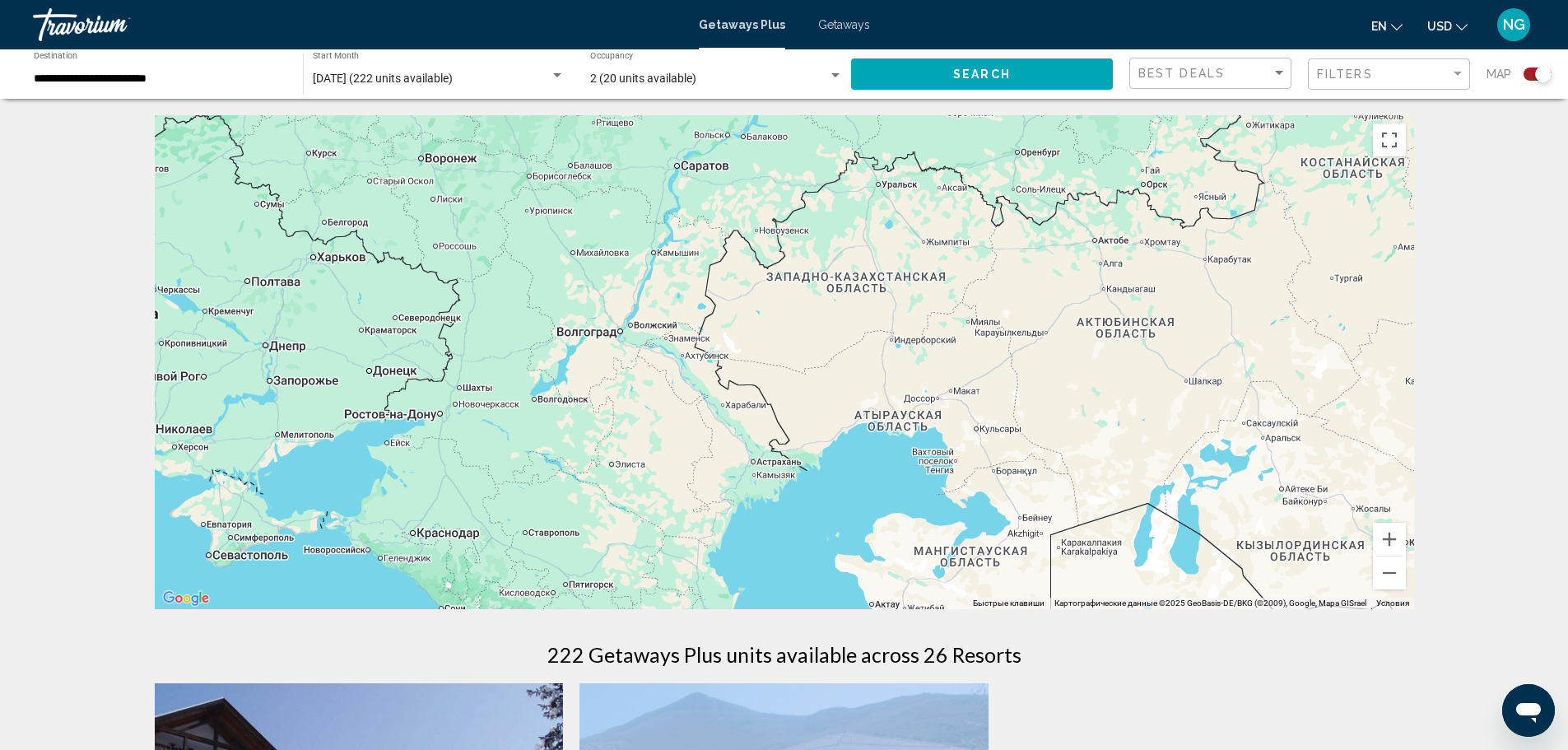
drag, startPoint x: 1079, startPoint y: 384, endPoint x: 1077, endPoint y: 541, distance: 157.0
click at [1077, 541] on div "Main content" at bounding box center [784, 362] width 1259 height 494
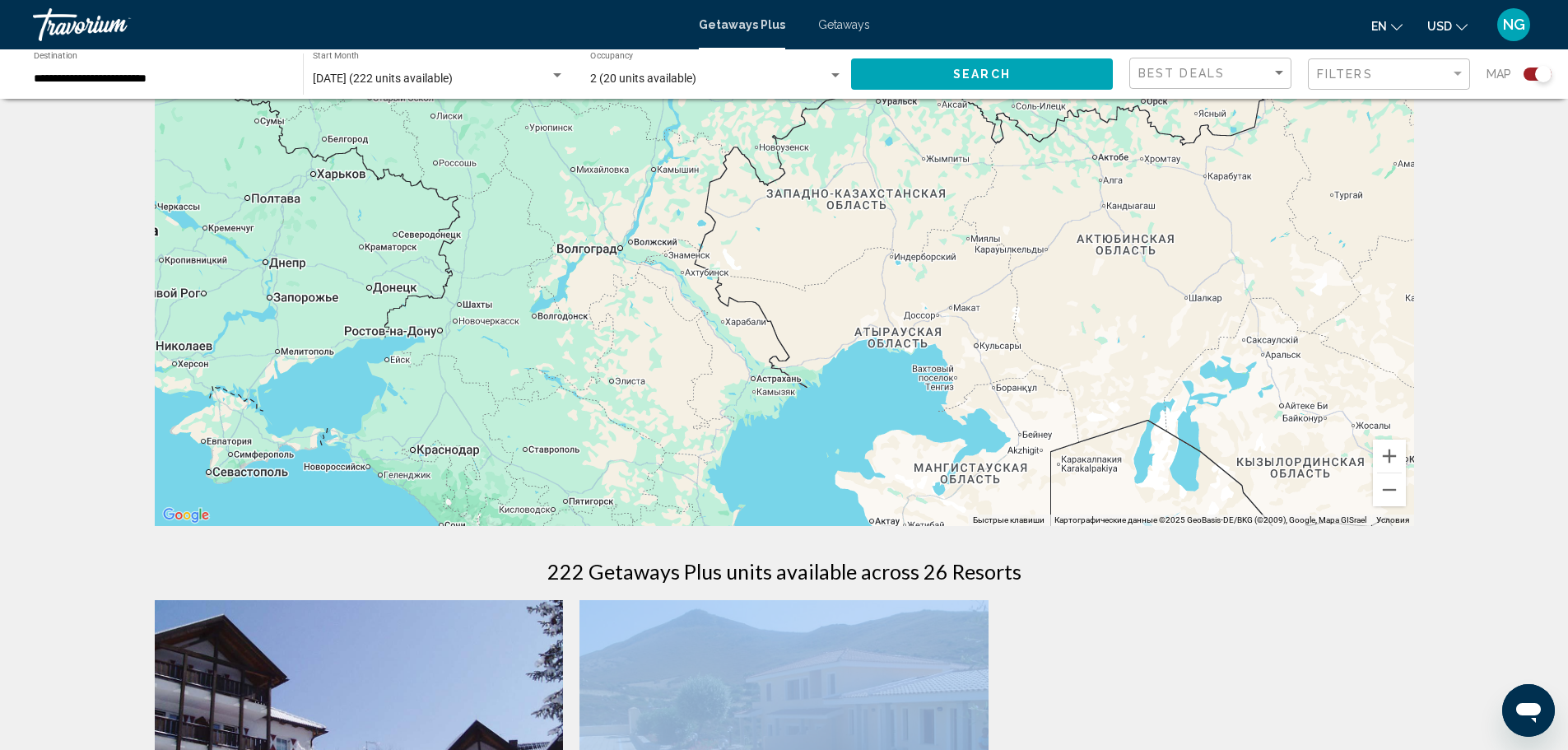
scroll to position [165, 0]
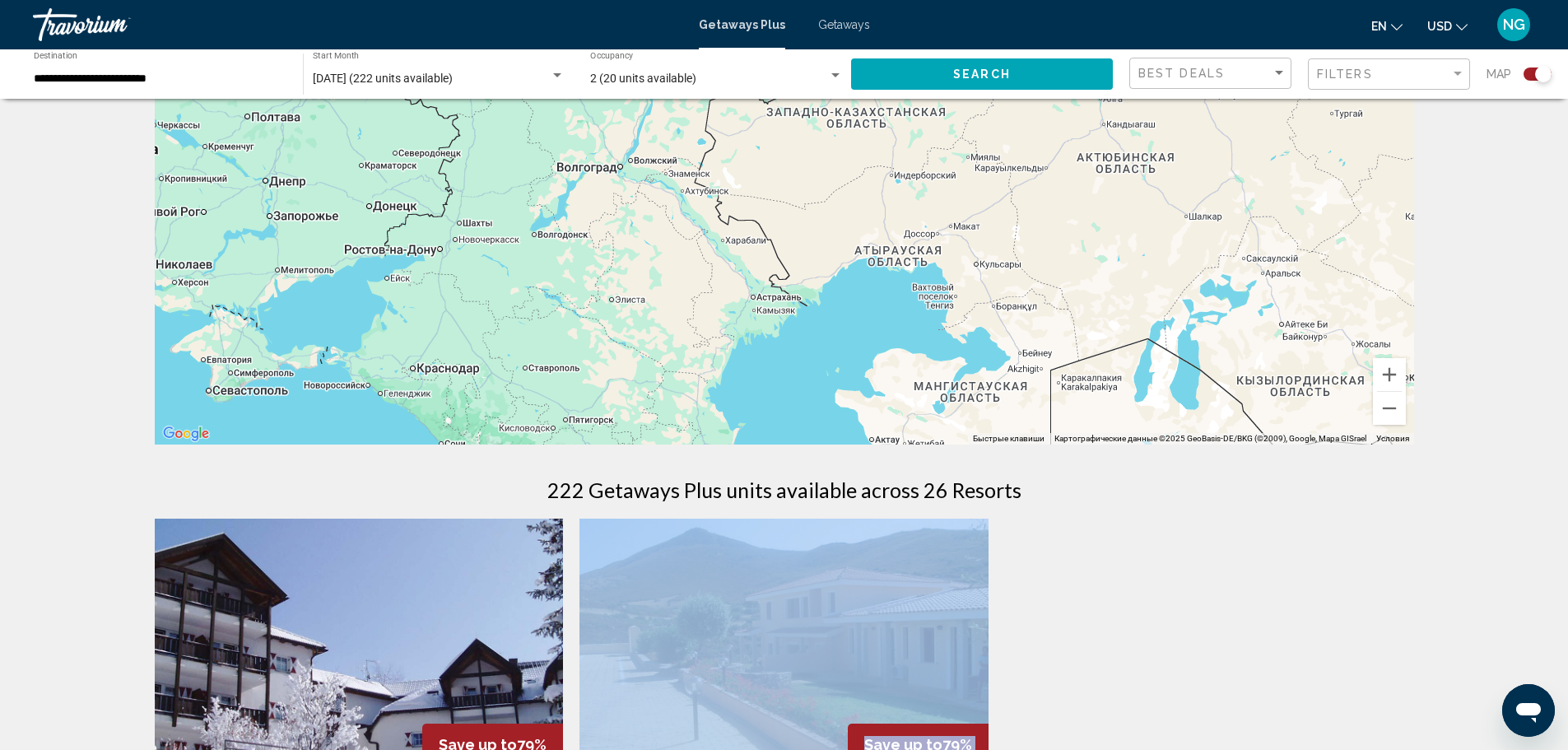
click at [867, 335] on div "Main content" at bounding box center [784, 197] width 1259 height 494
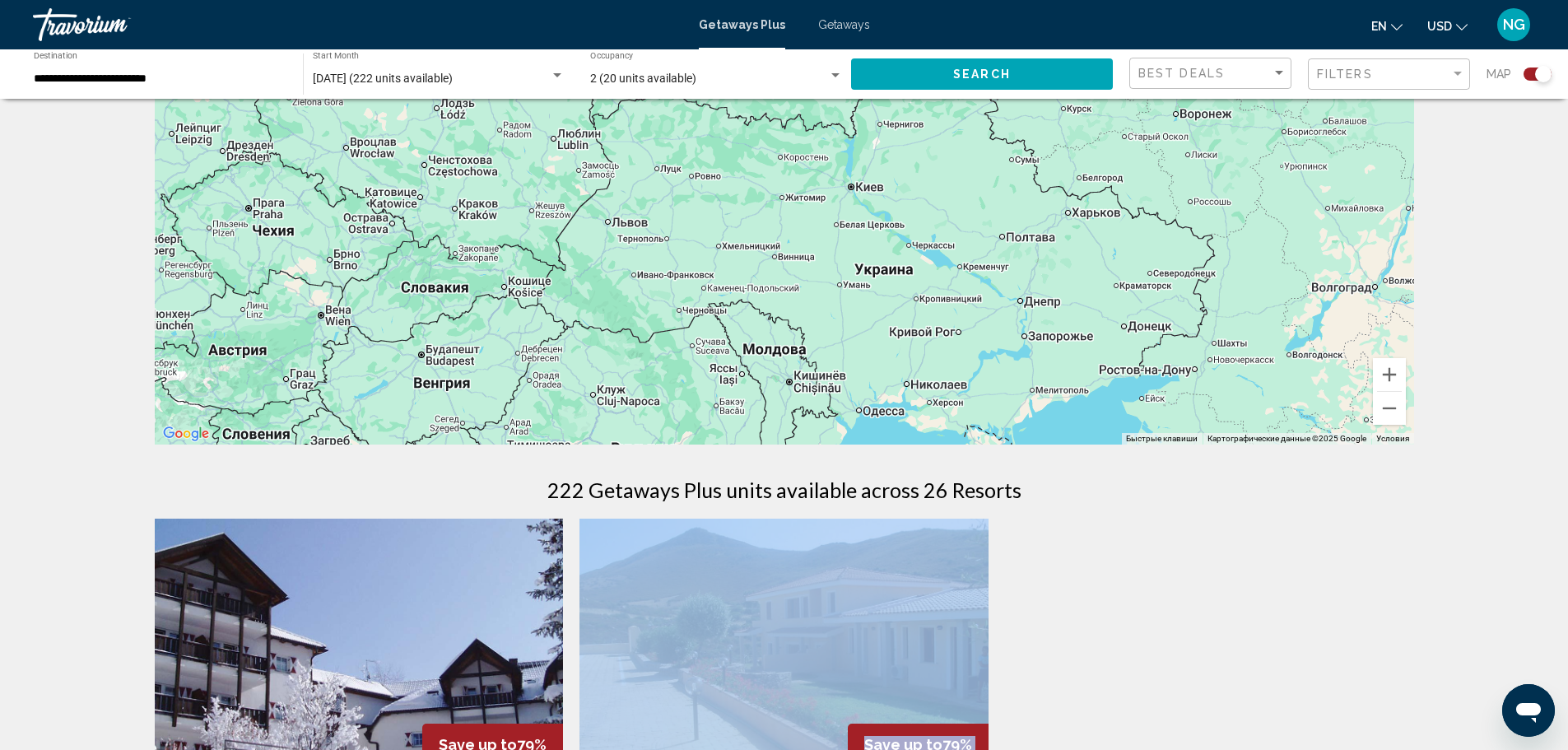
drag, startPoint x: 692, startPoint y: 288, endPoint x: 1449, endPoint y: 415, distance: 767.6
click at [1449, 415] on div "← Переместить влево → Переместить вправо ↑ Переместить вверх ↓ Переместить вниз…" at bounding box center [784, 540] width 1568 height 1180
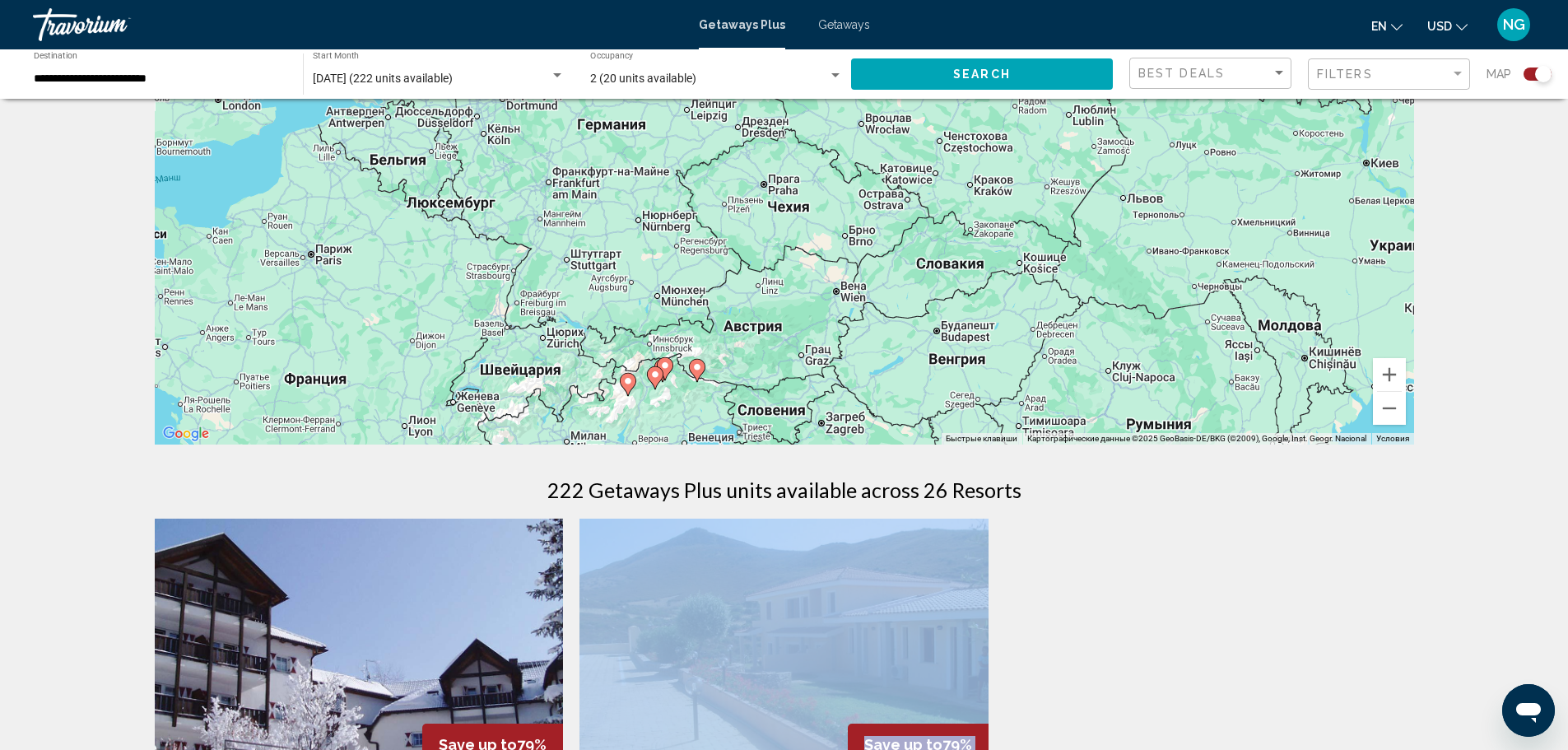
drag, startPoint x: 505, startPoint y: 236, endPoint x: 881, endPoint y: 162, distance: 383.2
click at [881, 161] on div "Чтобы активировать перетаскивание с помощью клавиатуры, нажмите Alt + Ввод. Пос…" at bounding box center [784, 197] width 1259 height 494
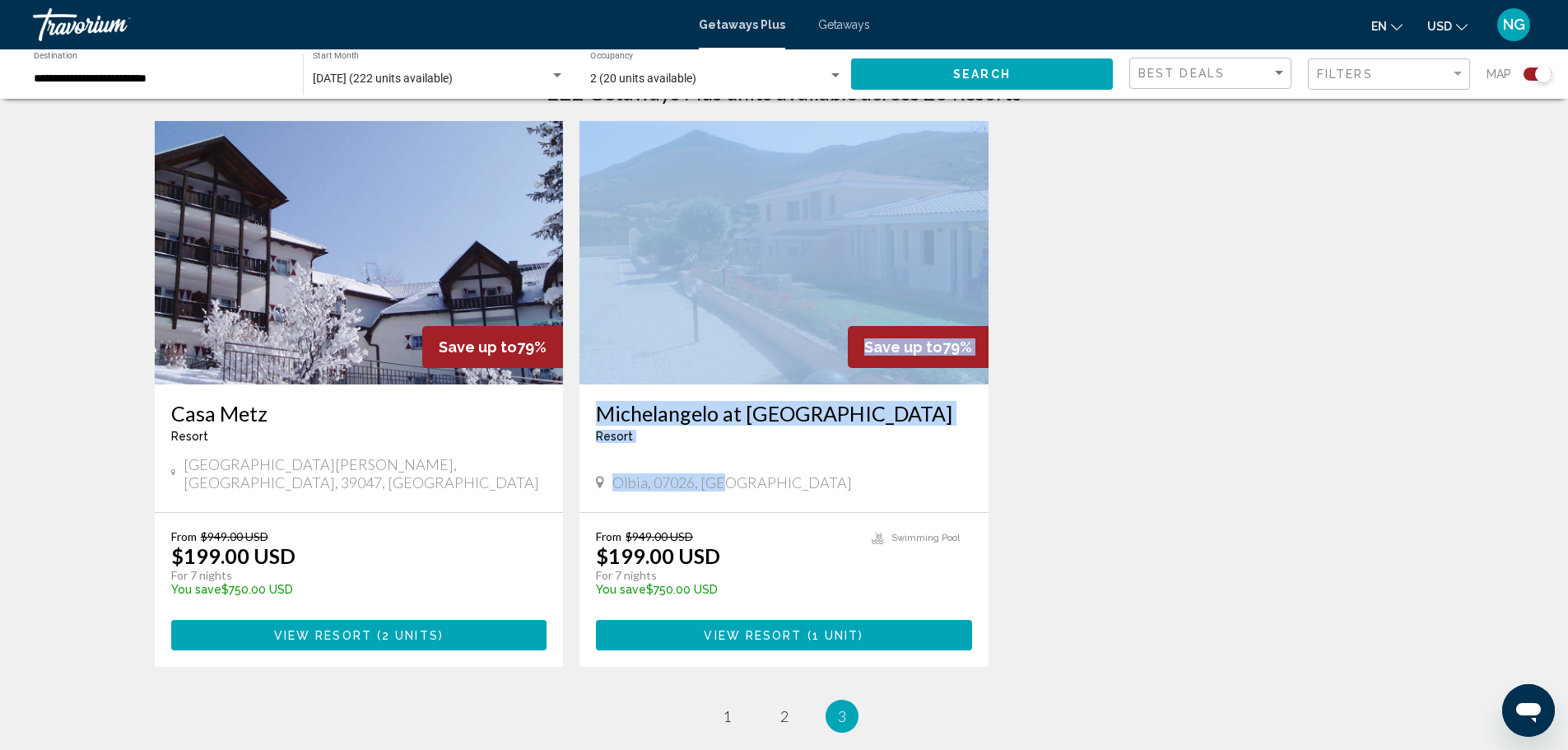
scroll to position [576, 0]
